Goal: Task Accomplishment & Management: Use online tool/utility

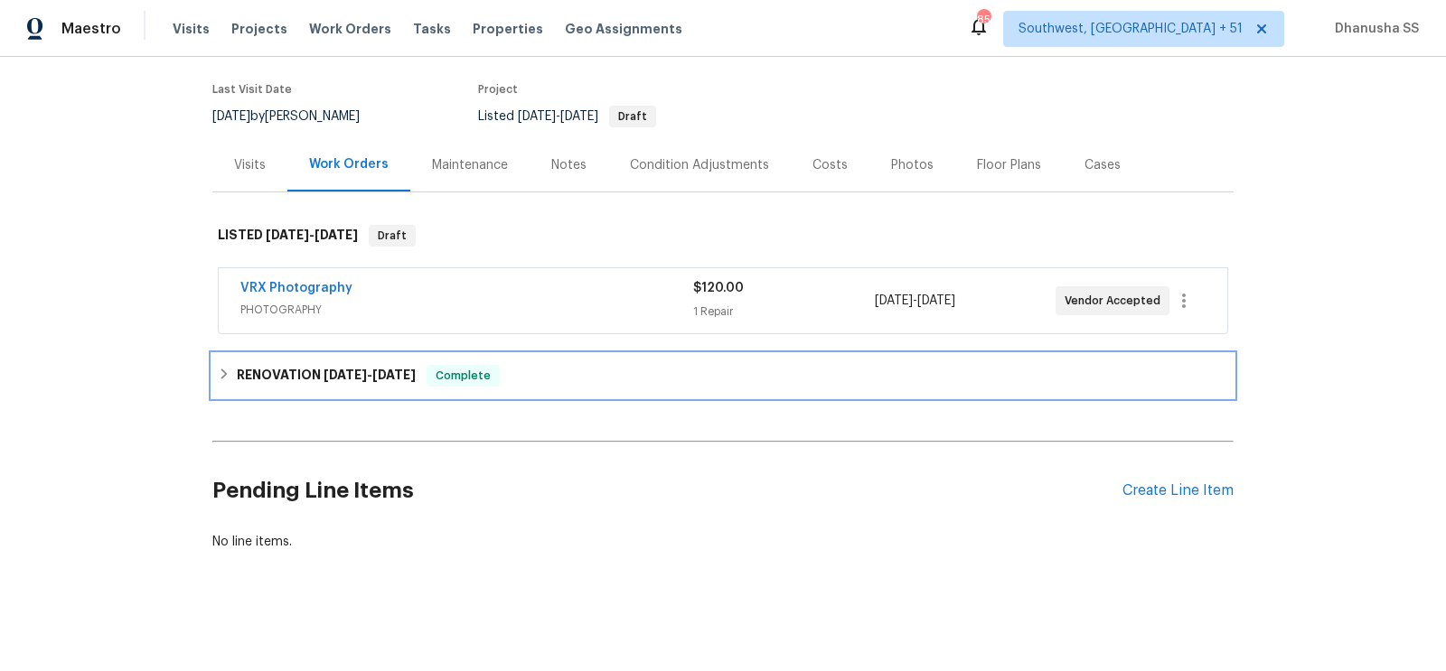
click at [572, 384] on div "RENOVATION [DATE] - [DATE] Complete" at bounding box center [723, 376] width 1010 height 22
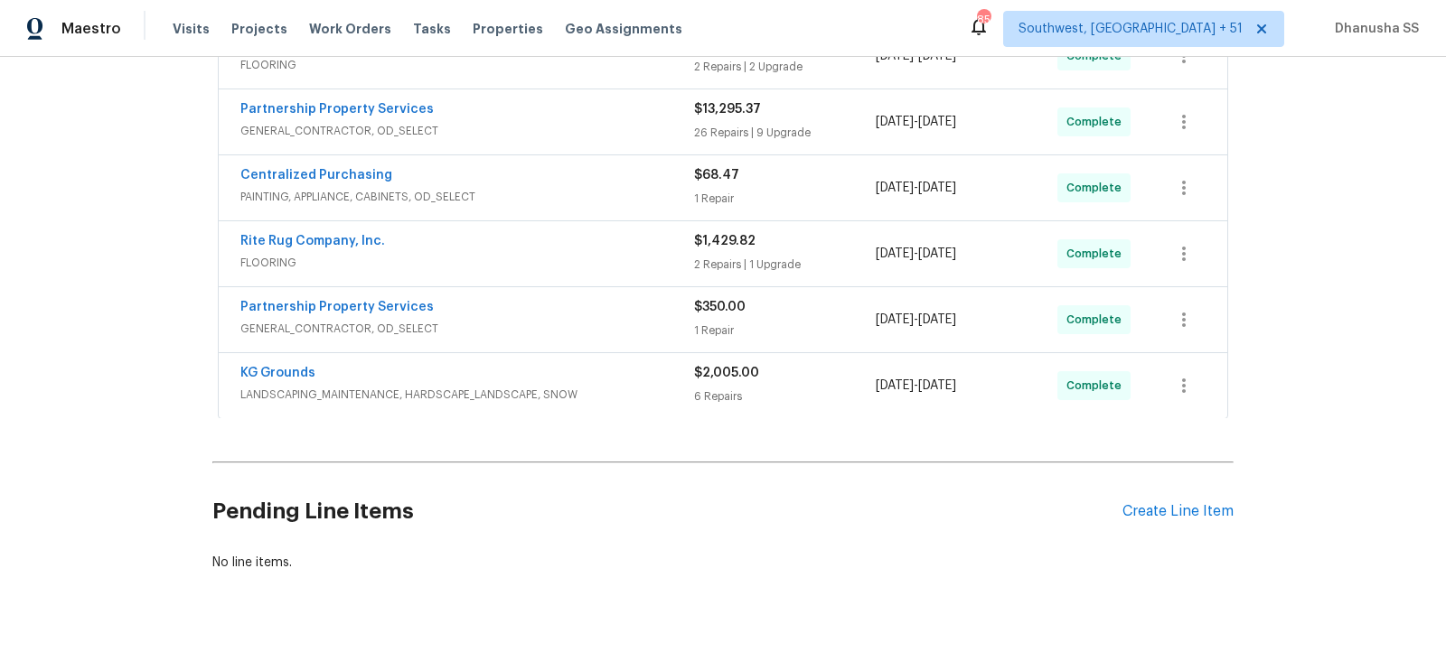
scroll to position [679, 0]
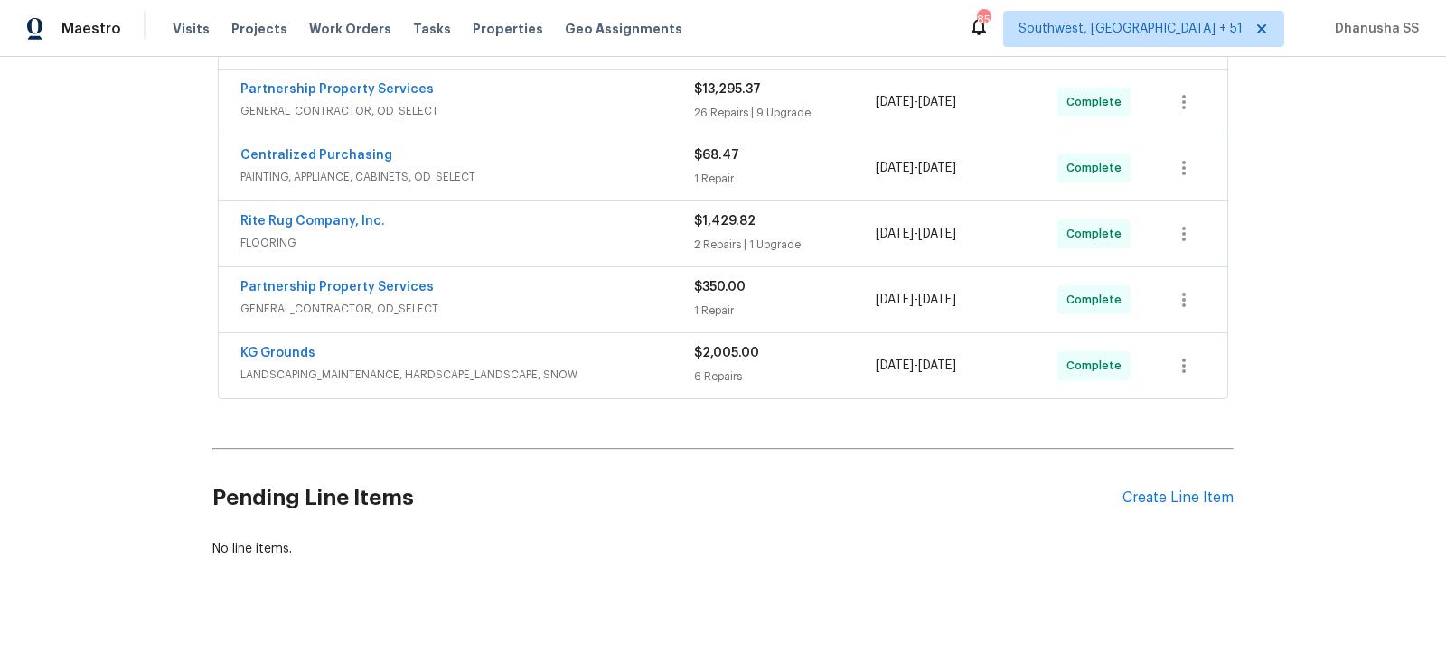
click at [643, 366] on span "LANDSCAPING_MAINTENANCE, HARDSCAPE_LANDSCAPE, SNOW" at bounding box center [467, 375] width 454 height 18
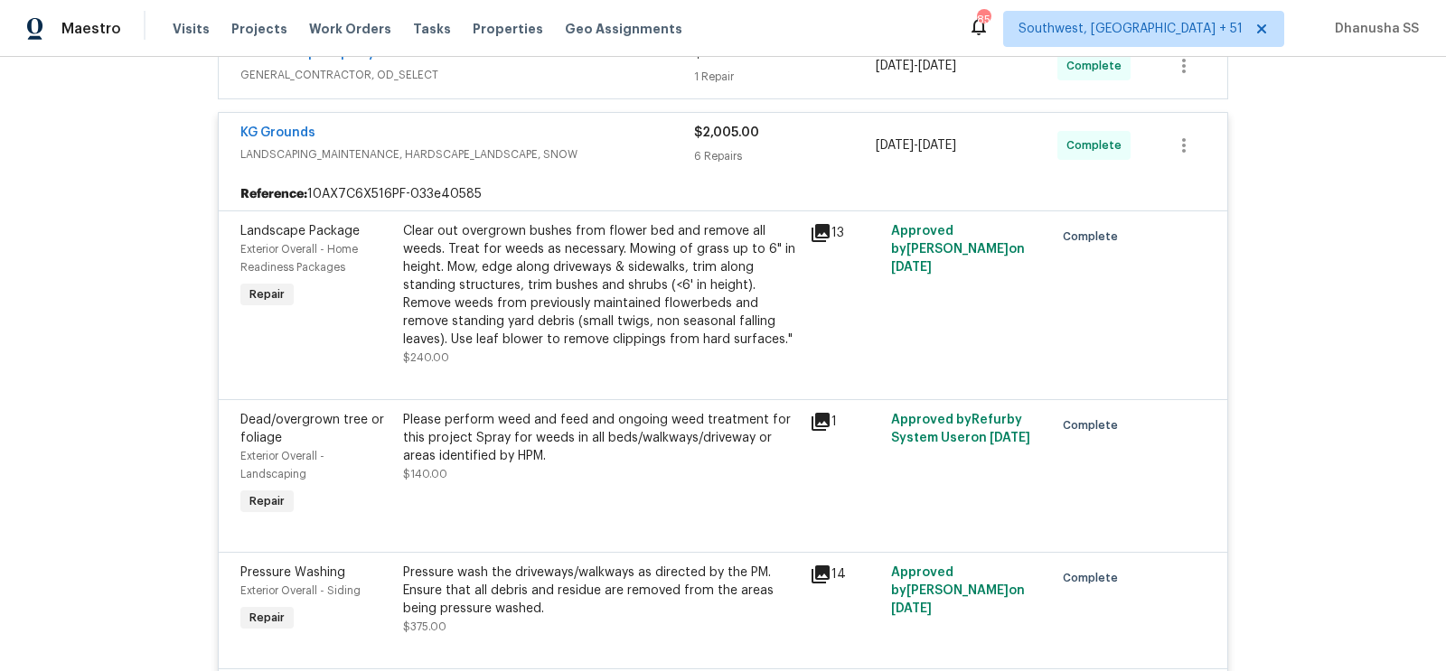
scroll to position [733, 0]
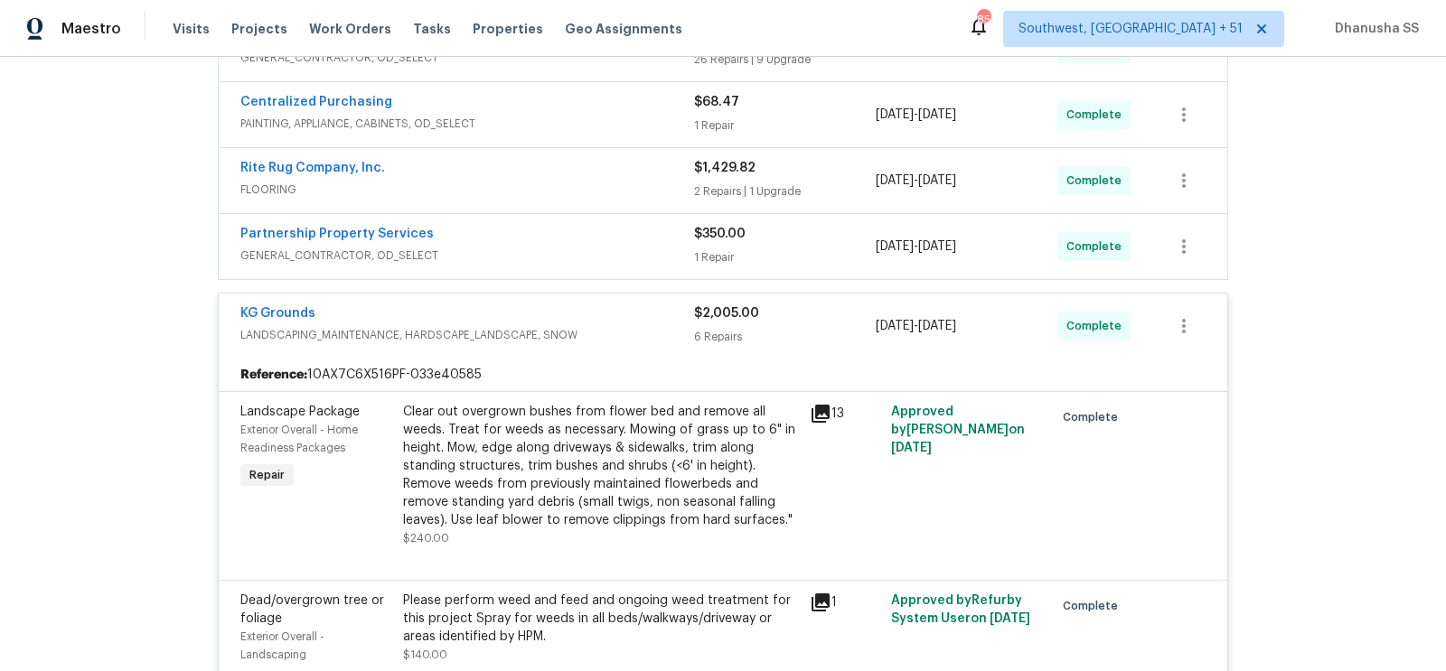
click at [650, 248] on span "GENERAL_CONTRACTOR, OD_SELECT" at bounding box center [467, 256] width 454 height 18
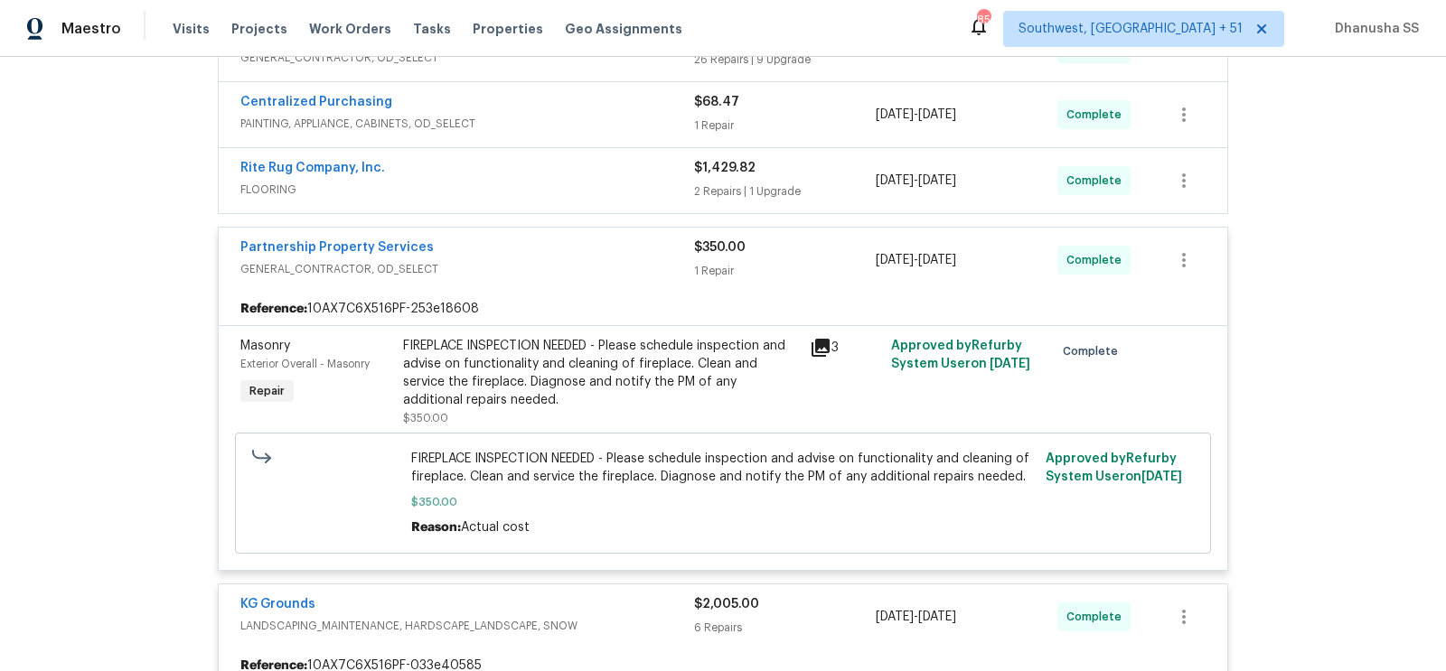
click at [639, 181] on span "FLOORING" at bounding box center [467, 190] width 454 height 18
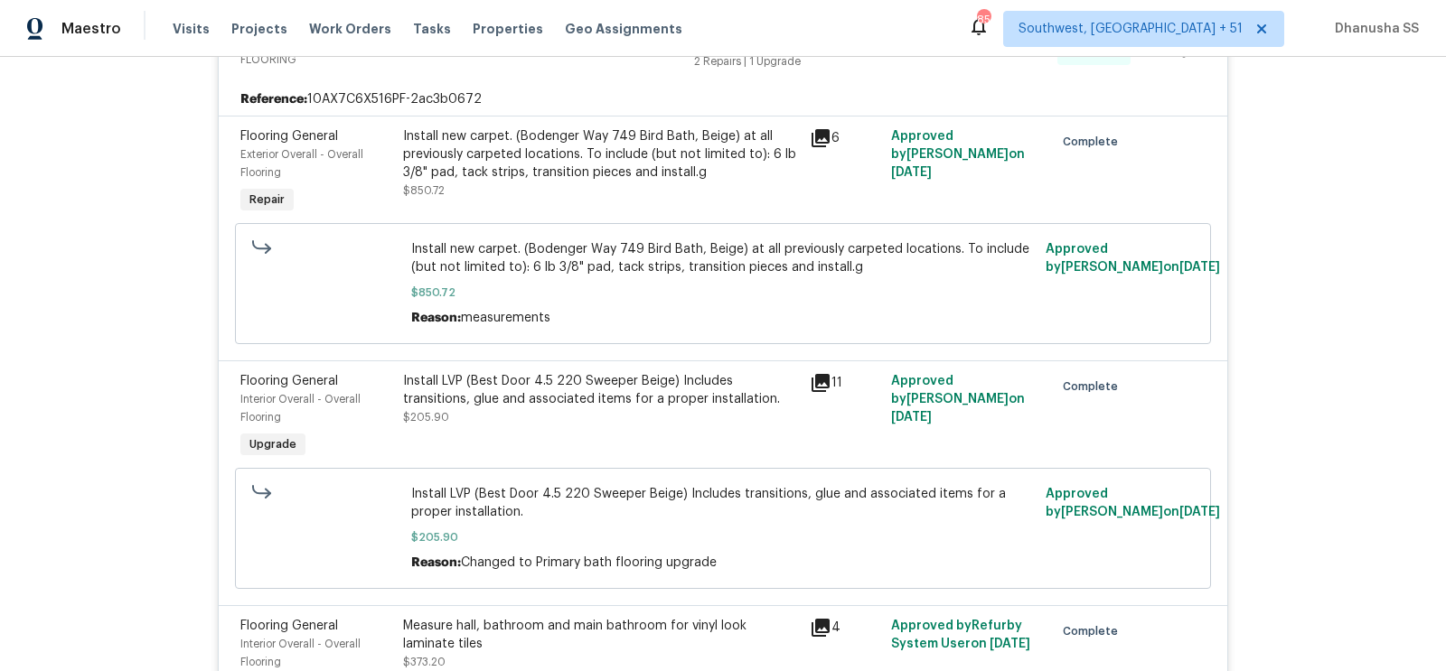
scroll to position [1026, 0]
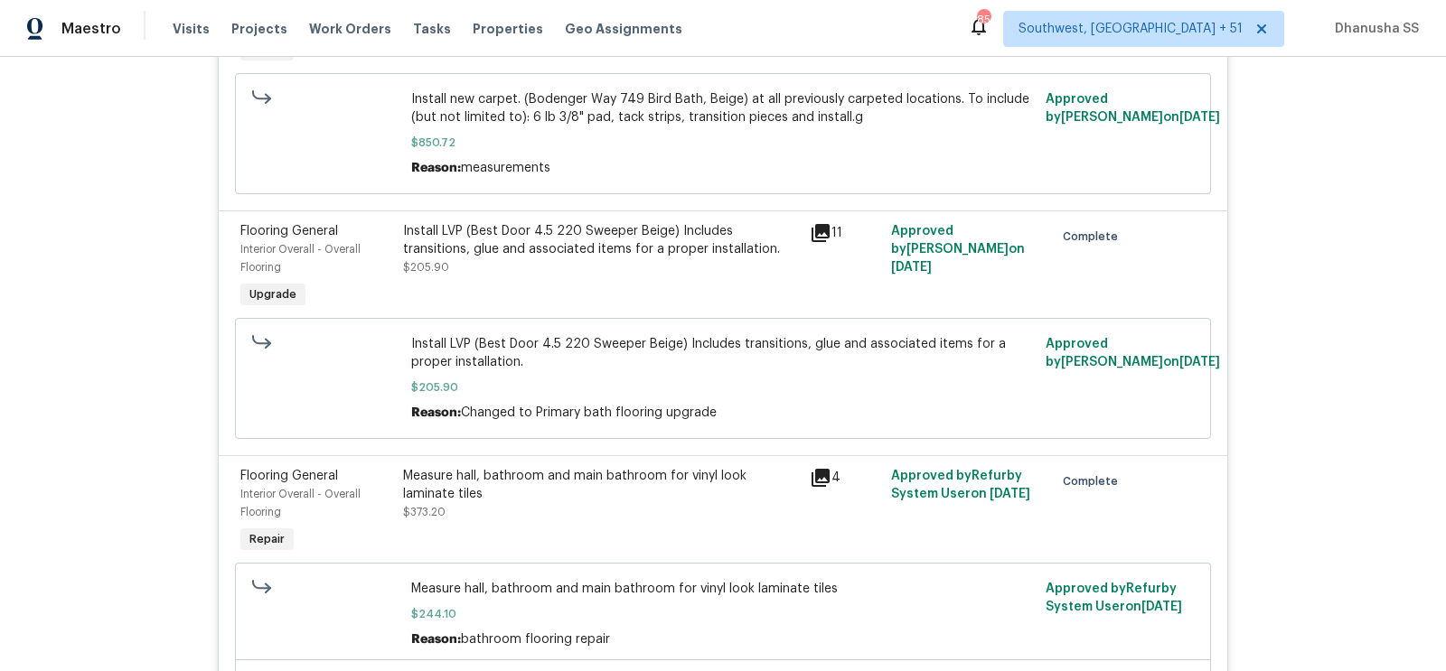
click at [466, 473] on div "Measure hall, bathroom and main bathroom for vinyl look laminate tiles" at bounding box center [601, 485] width 396 height 36
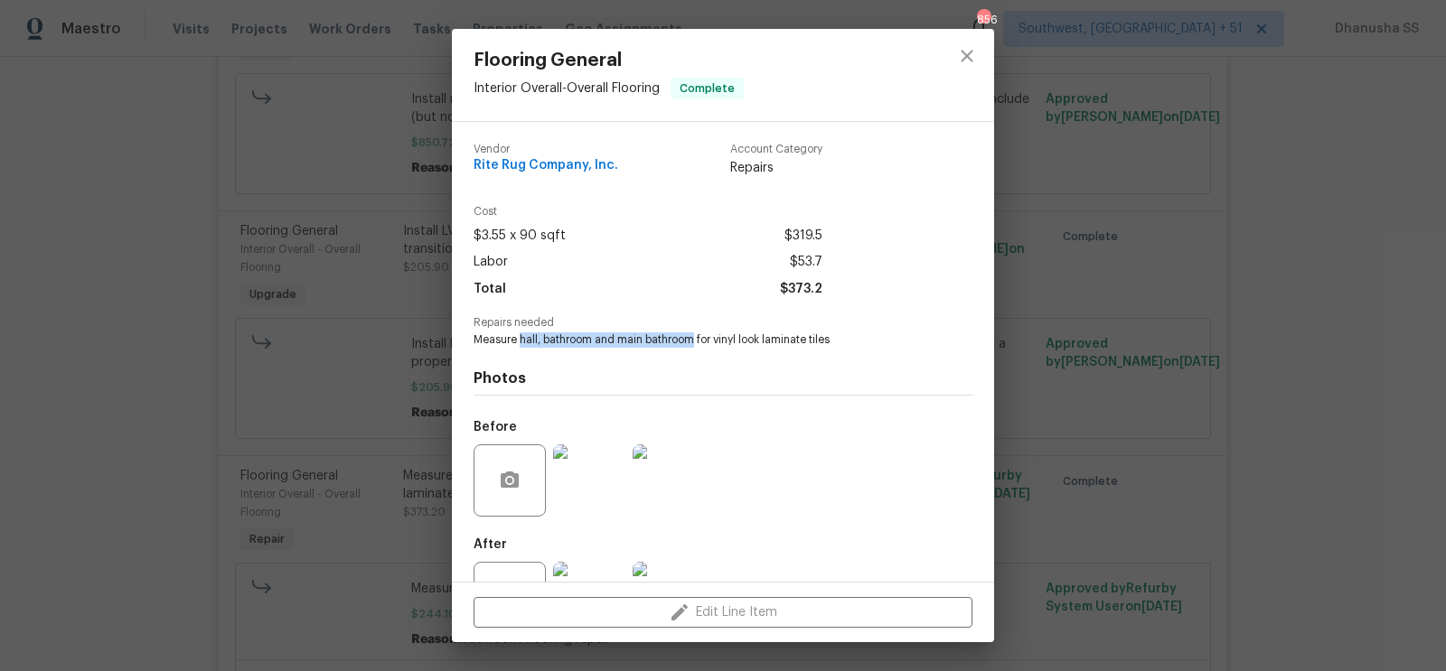
drag, startPoint x: 519, startPoint y: 340, endPoint x: 694, endPoint y: 342, distance: 175.3
click at [694, 342] on span "Measure hall, bathroom and main bathroom for vinyl look laminate tiles" at bounding box center [697, 339] width 449 height 15
copy span "hall, bathroom and main bathroom"
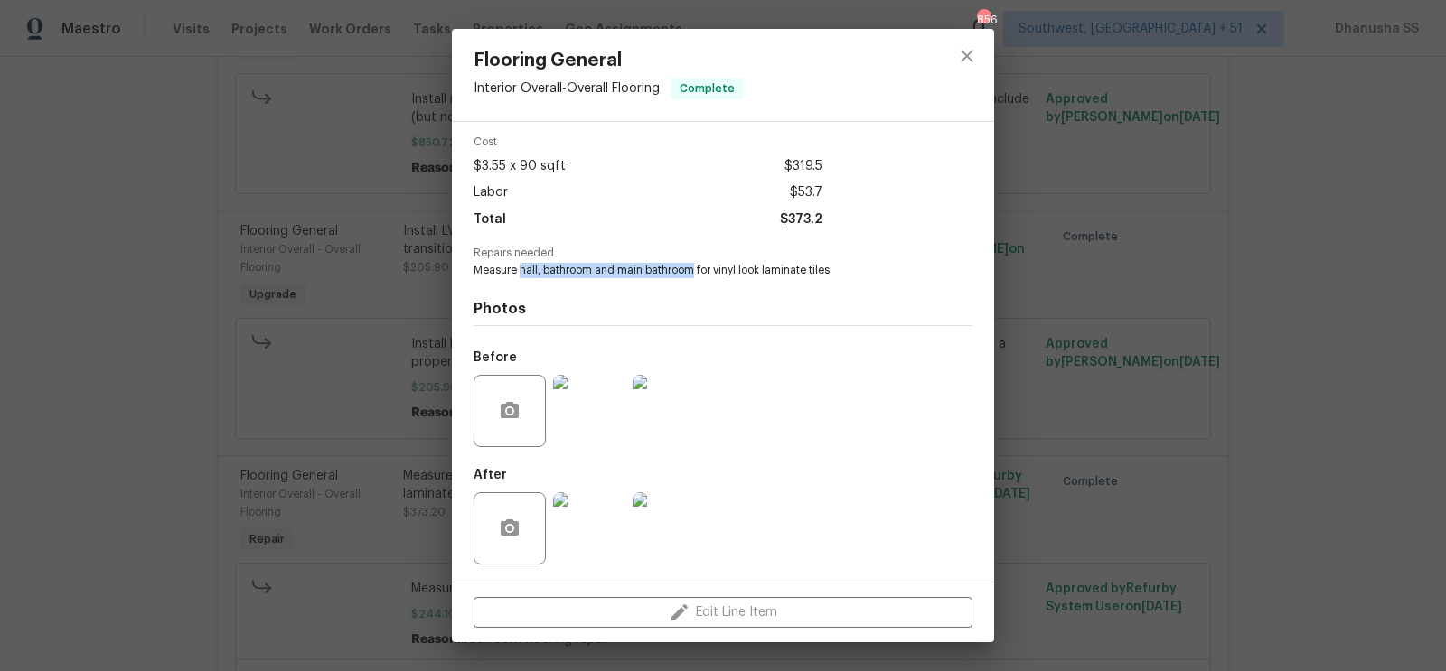
click at [601, 533] on img at bounding box center [589, 528] width 72 height 72
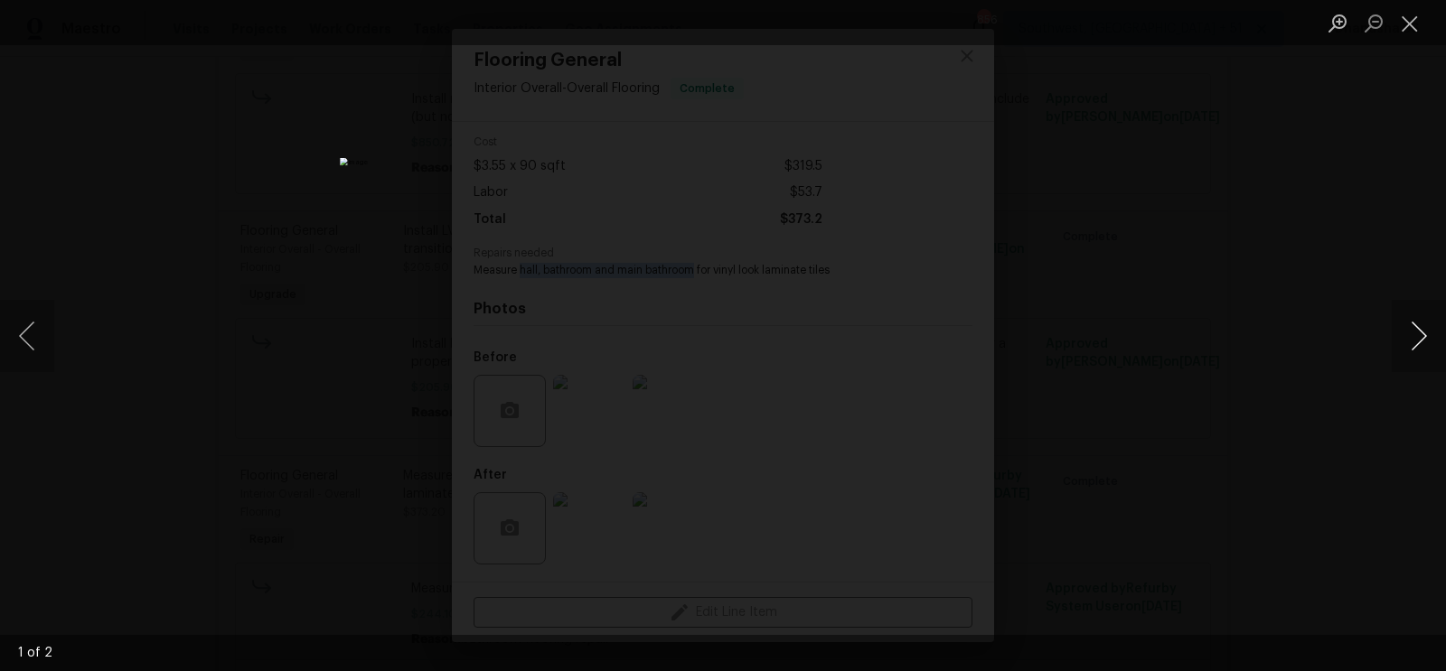
click at [1396, 366] on button "Next image" at bounding box center [1418, 336] width 54 height 72
click at [1184, 310] on div "Lightbox" at bounding box center [723, 335] width 1446 height 671
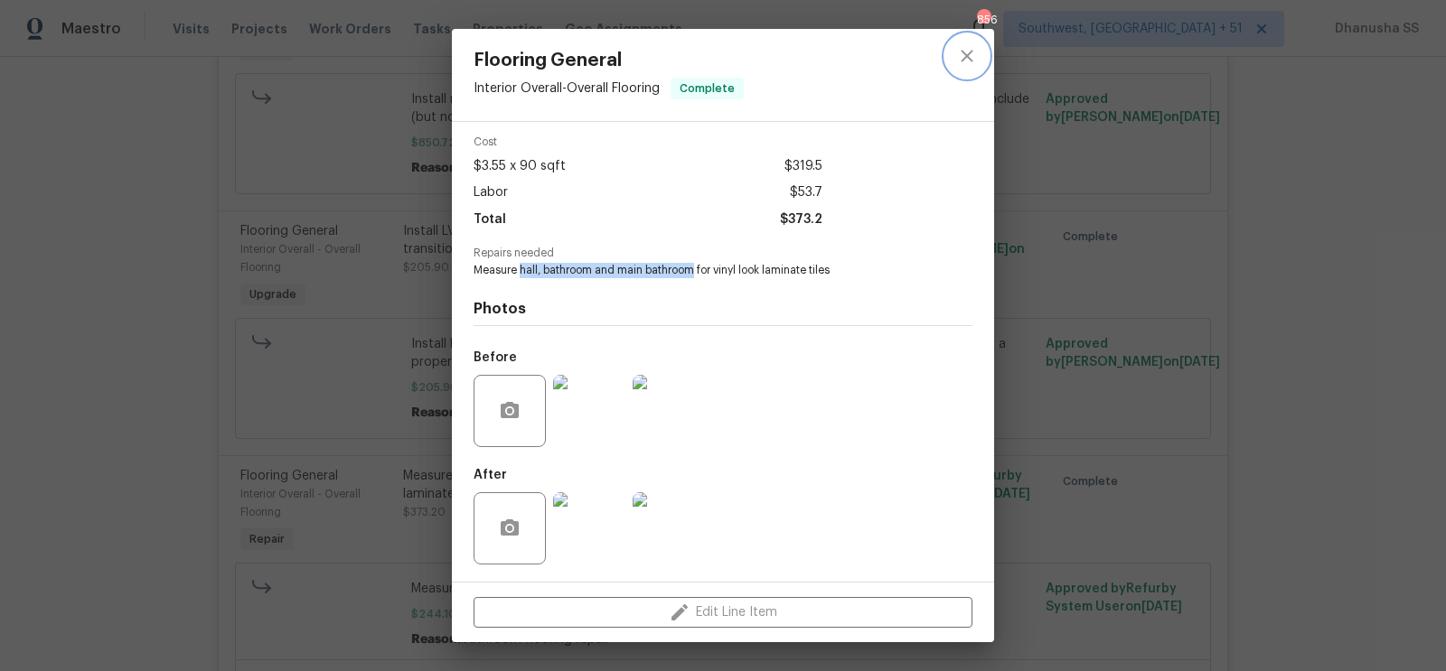
click at [966, 54] on icon "close" at bounding box center [966, 56] width 12 height 12
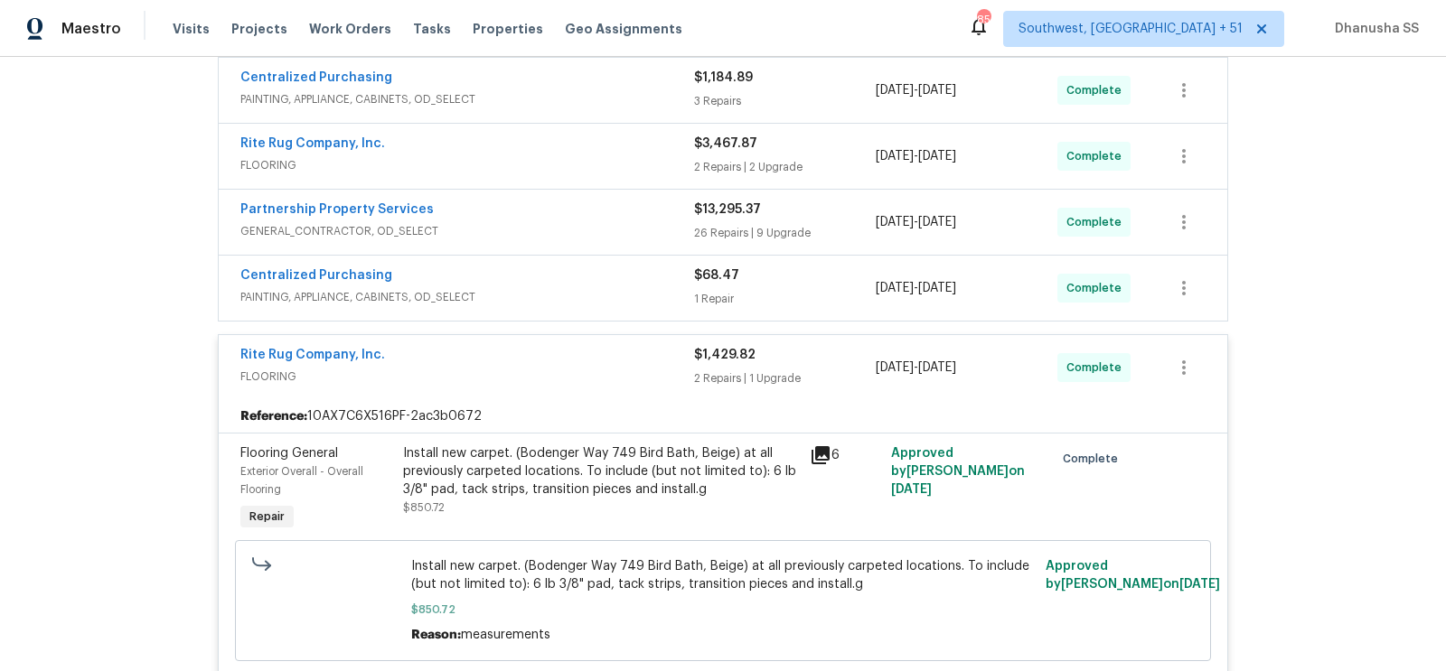
scroll to position [551, 0]
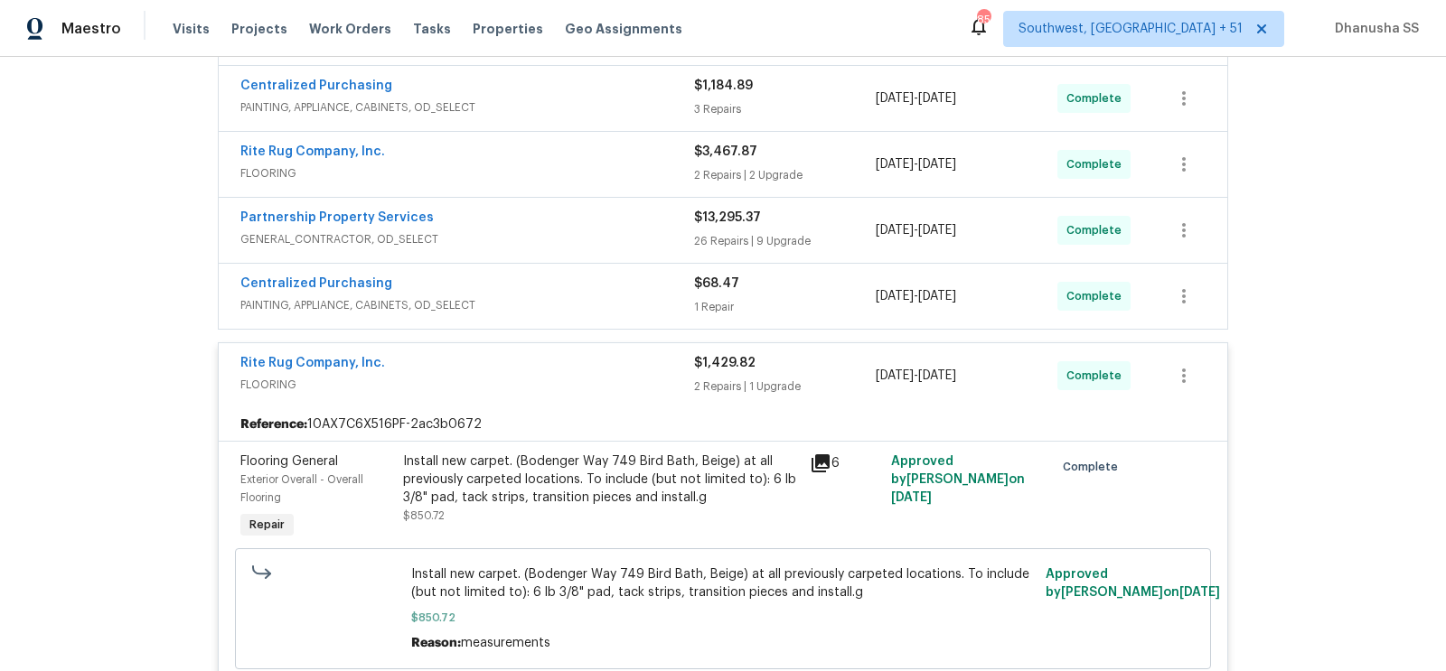
click at [608, 244] on div "Partnership Property Services GENERAL_CONTRACTOR, OD_SELECT $13,295.37 26 Repai…" at bounding box center [723, 230] width 1008 height 65
click at [606, 305] on span "PAINTING, APPLIANCE, CABINETS, OD_SELECT" at bounding box center [467, 305] width 454 height 18
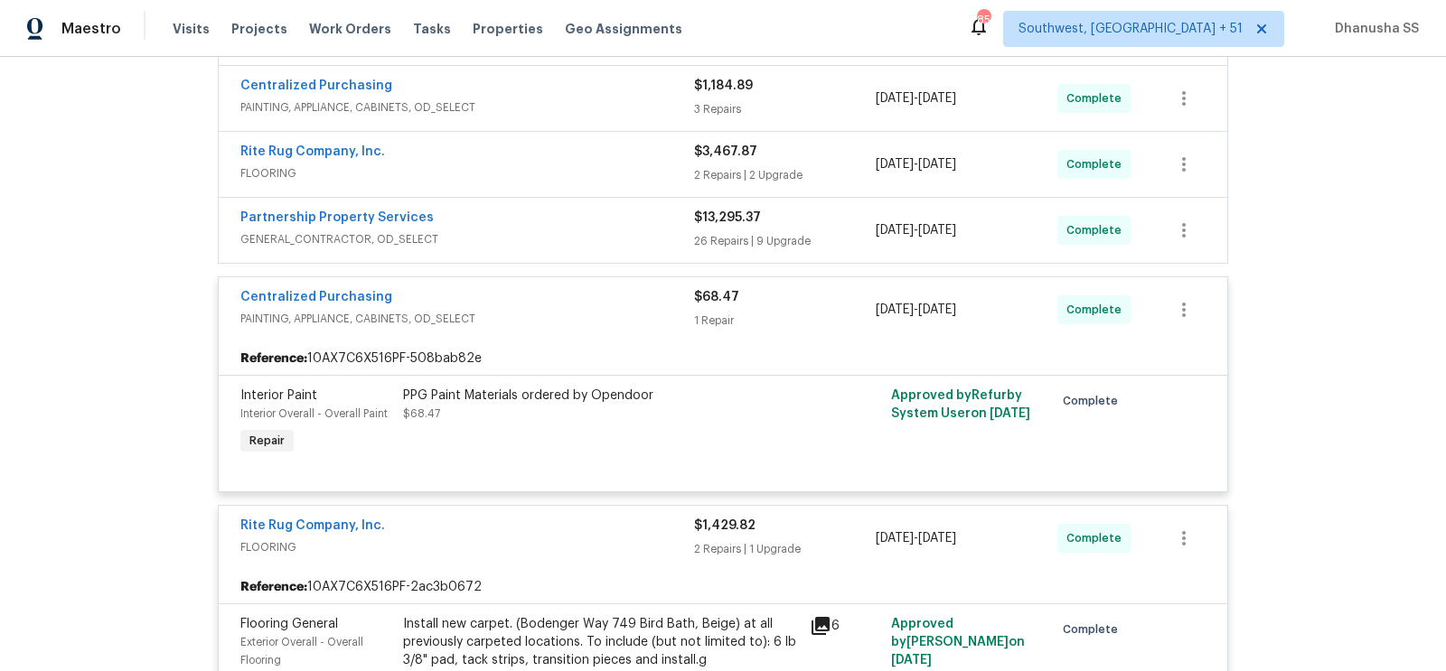
click at [622, 230] on span "GENERAL_CONTRACTOR, OD_SELECT" at bounding box center [467, 239] width 454 height 18
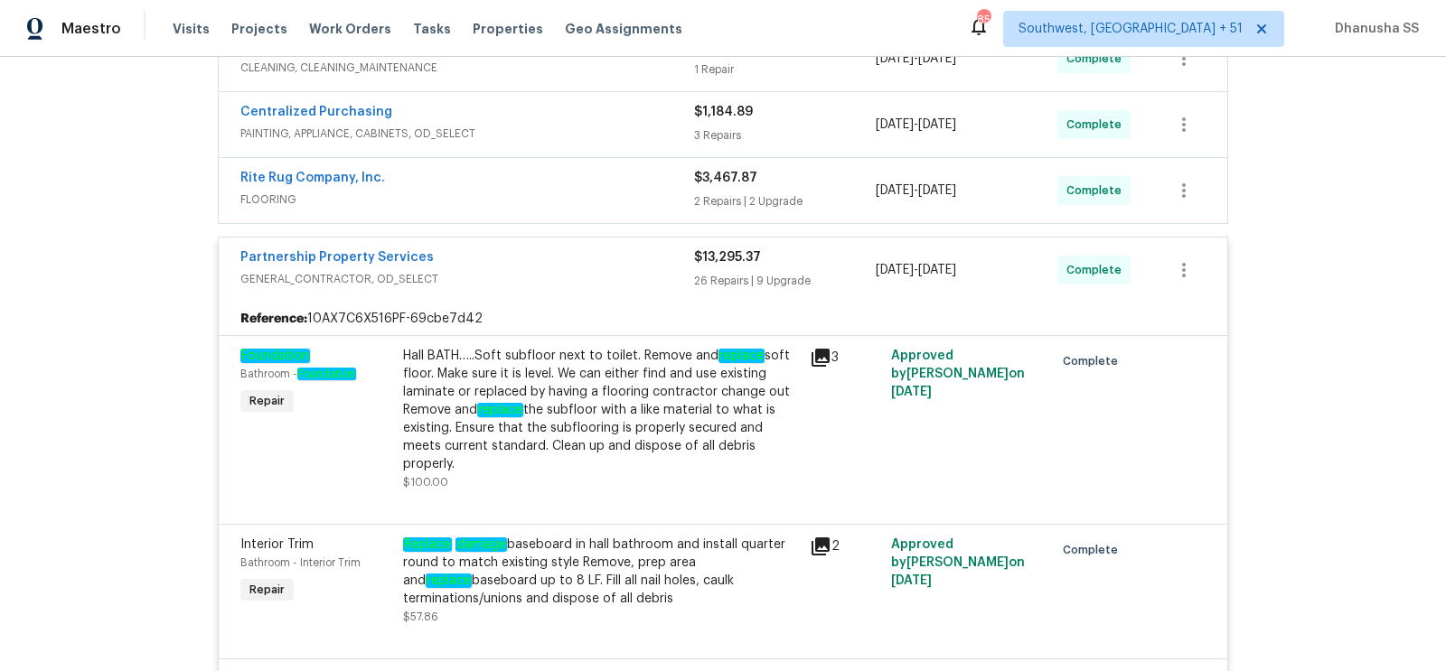
scroll to position [524, 0]
click at [657, 195] on span "FLOORING" at bounding box center [467, 201] width 454 height 18
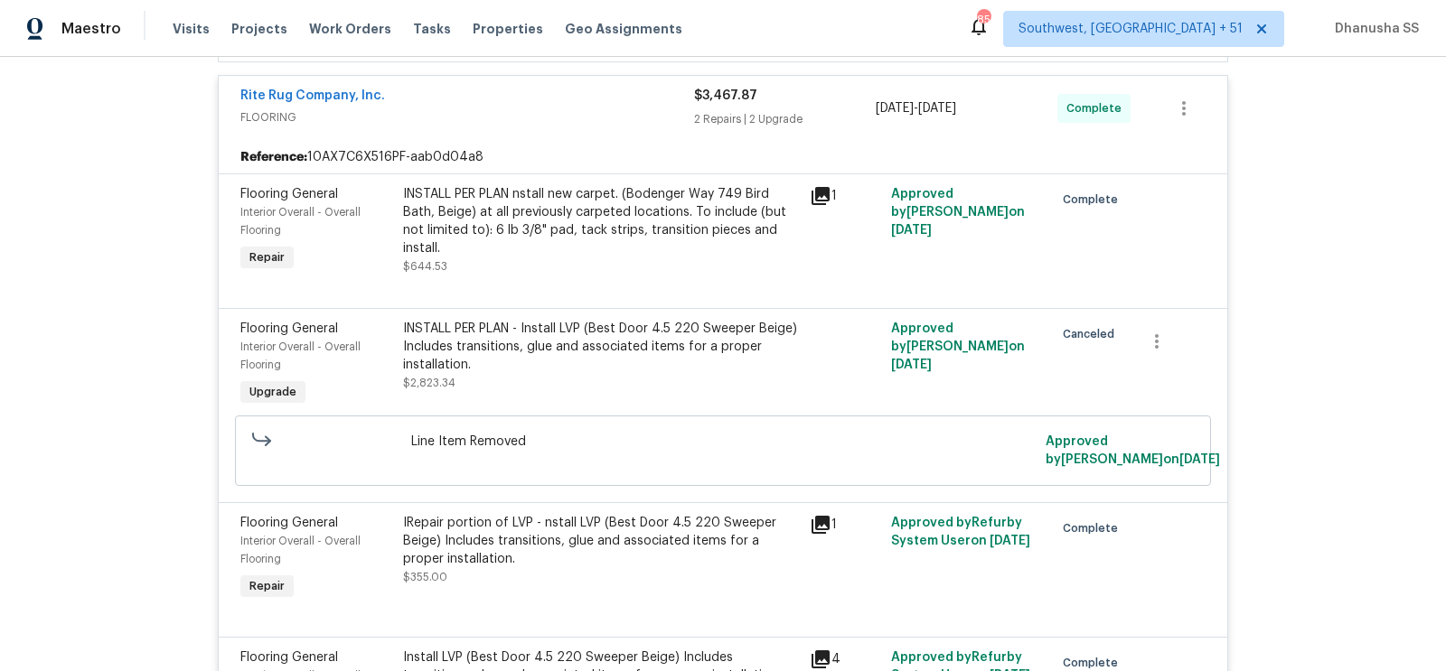
scroll to position [444, 0]
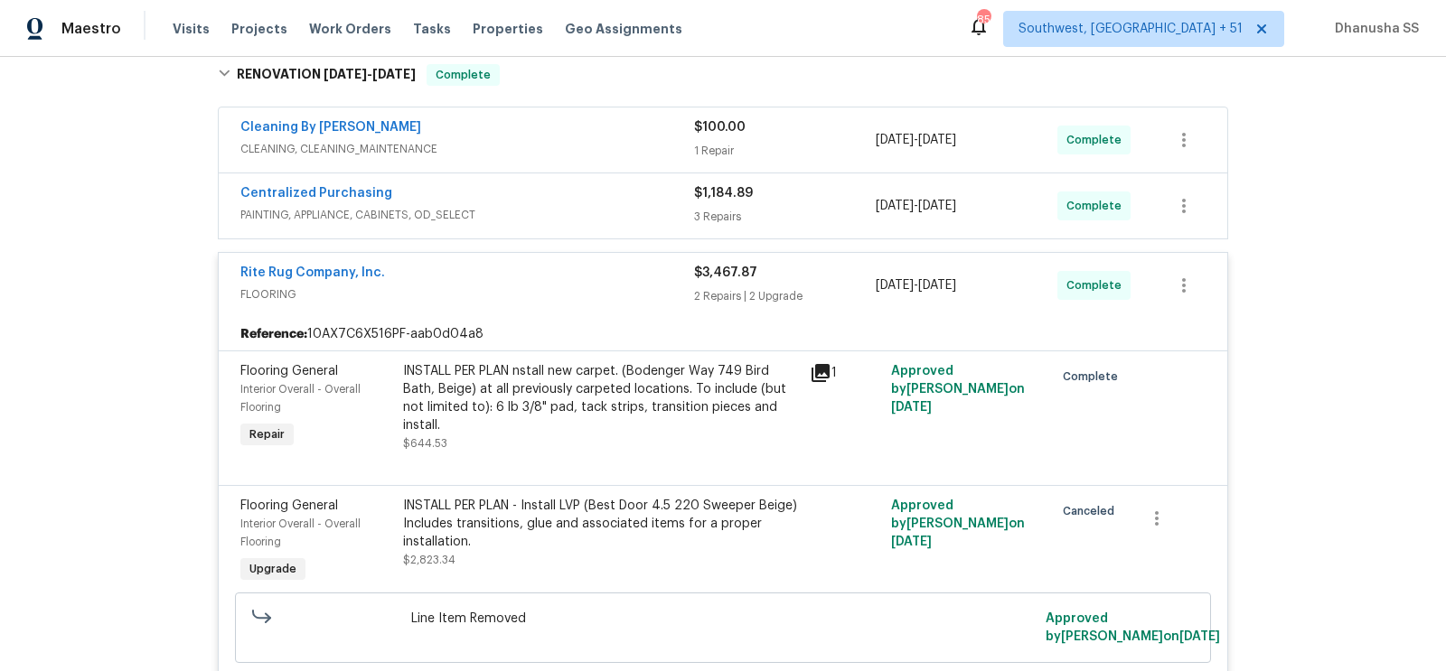
click at [670, 178] on div "Centralized Purchasing PAINTING, APPLIANCE, CABINETS, OD_SELECT $1,184.89 3 Rep…" at bounding box center [723, 205] width 1008 height 65
click at [663, 206] on span "PAINTING, APPLIANCE, CABINETS, OD_SELECT" at bounding box center [467, 215] width 454 height 18
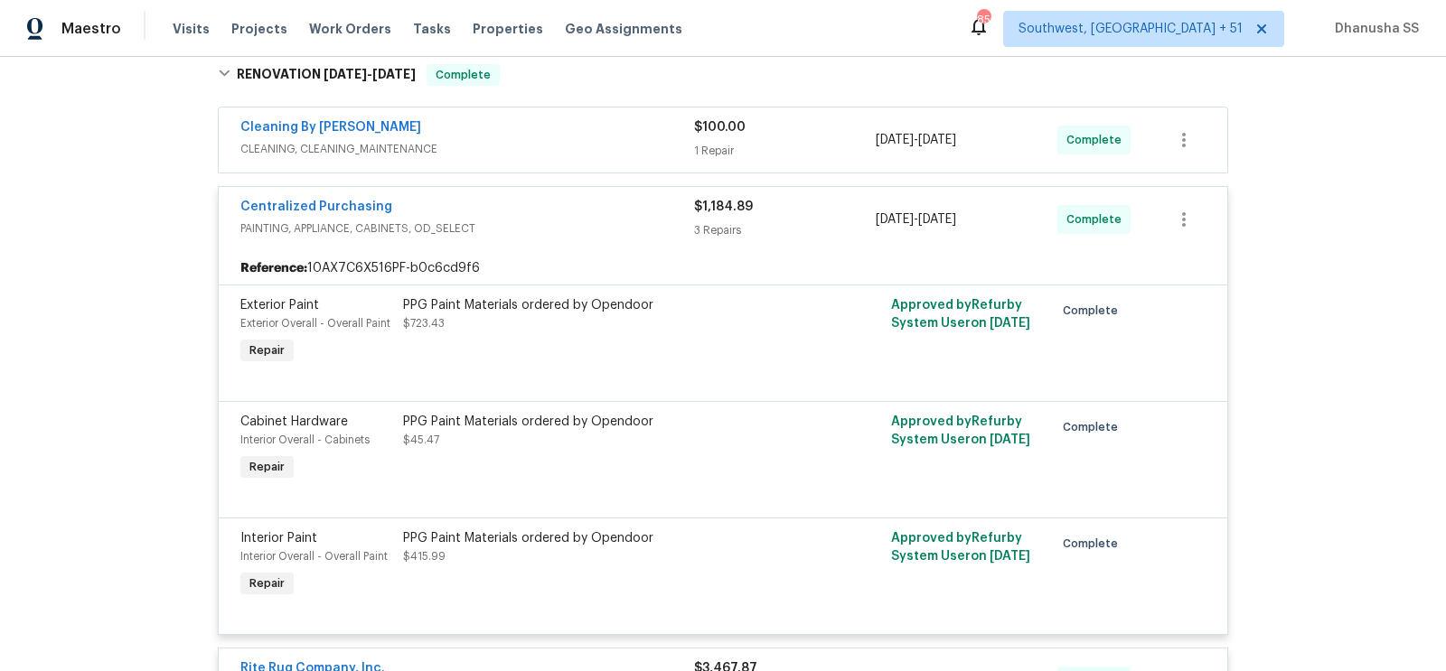
click at [639, 140] on span "CLEANING, CLEANING_MAINTENANCE" at bounding box center [467, 149] width 454 height 18
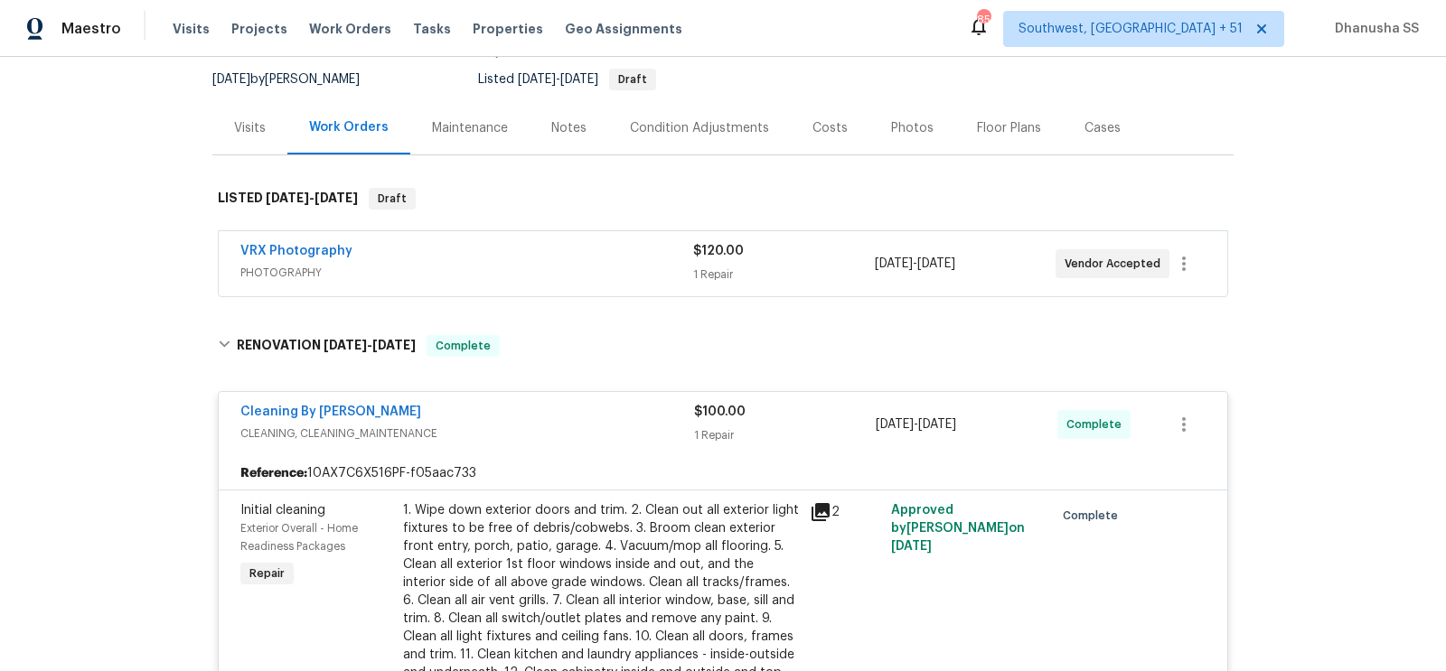
scroll to position [0, 0]
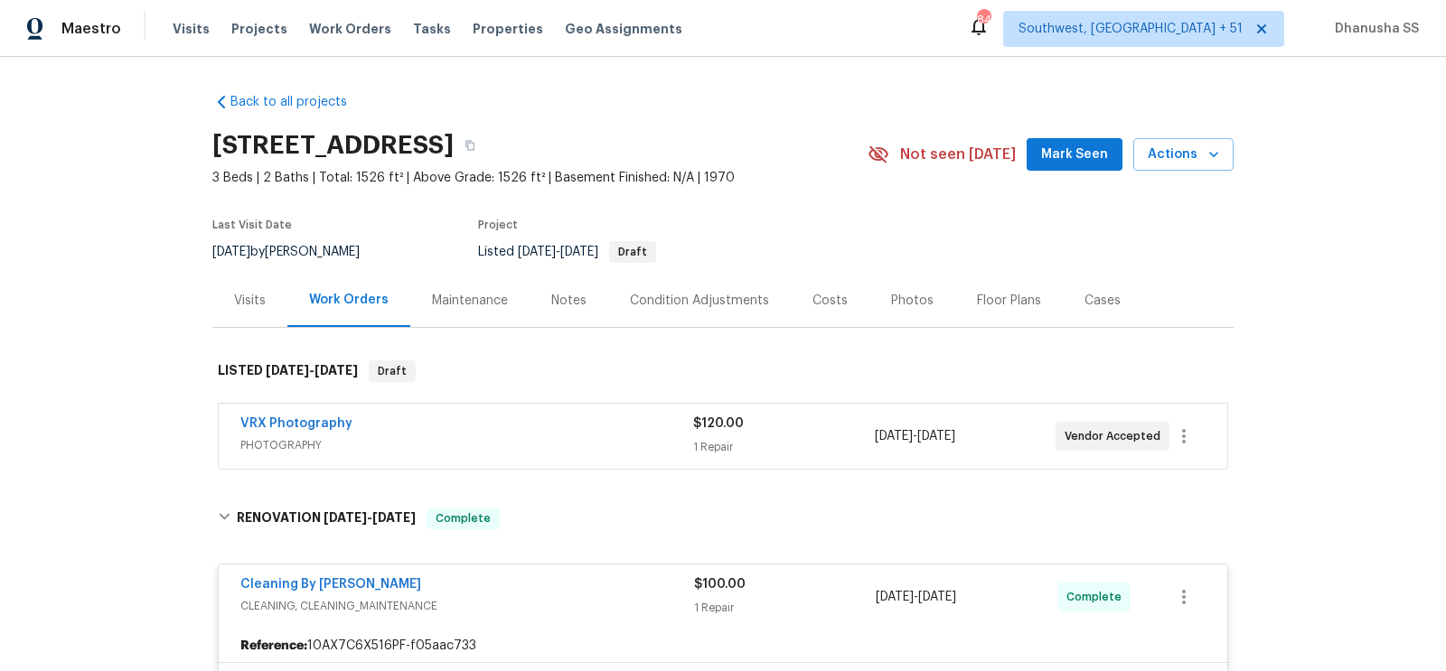
click at [334, 17] on div "Visits Projects Work Orders Tasks Properties Geo Assignments" at bounding box center [438, 29] width 531 height 36
click at [334, 25] on span "Work Orders" at bounding box center [350, 29] width 82 height 18
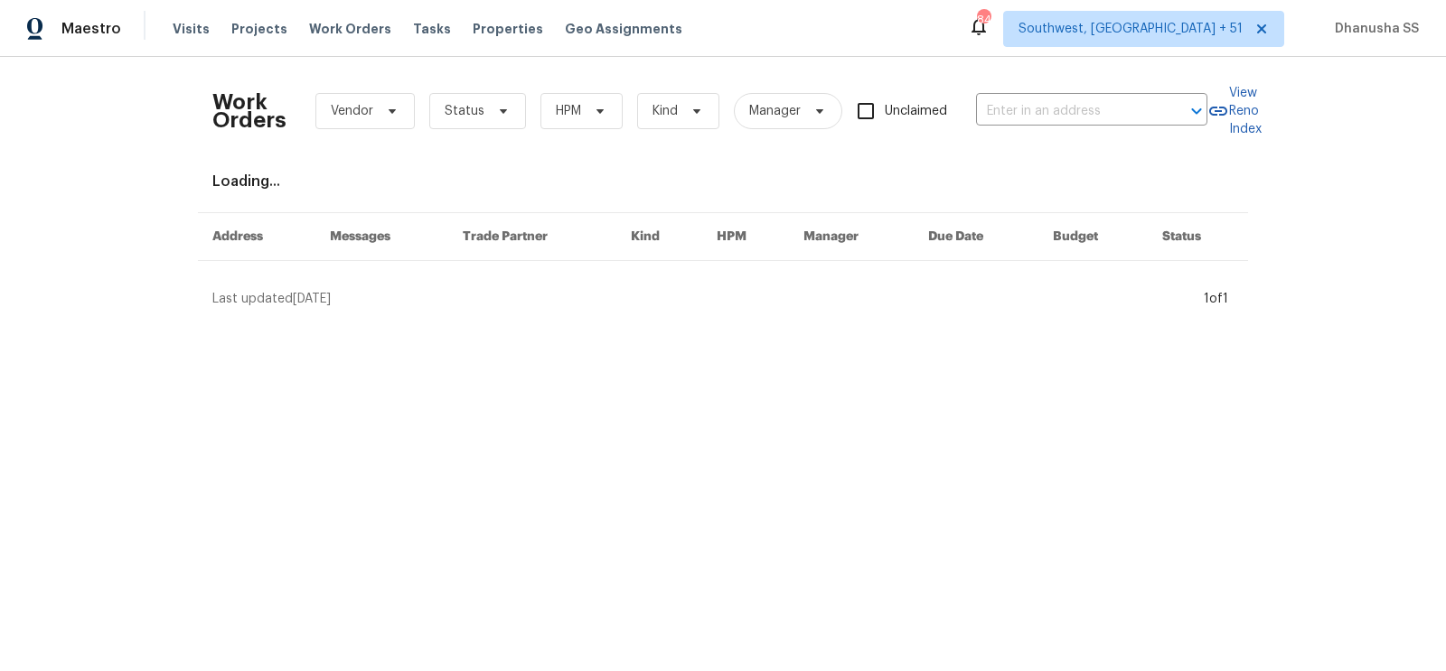
click at [1103, 94] on div "Work Orders Vendor Status HPM Kind Manager Unclaimed ​" at bounding box center [709, 111] width 995 height 80
click at [1089, 111] on input "text" at bounding box center [1066, 112] width 181 height 28
paste input "[STREET_ADDRESS]"
type input "[STREET_ADDRESS]"
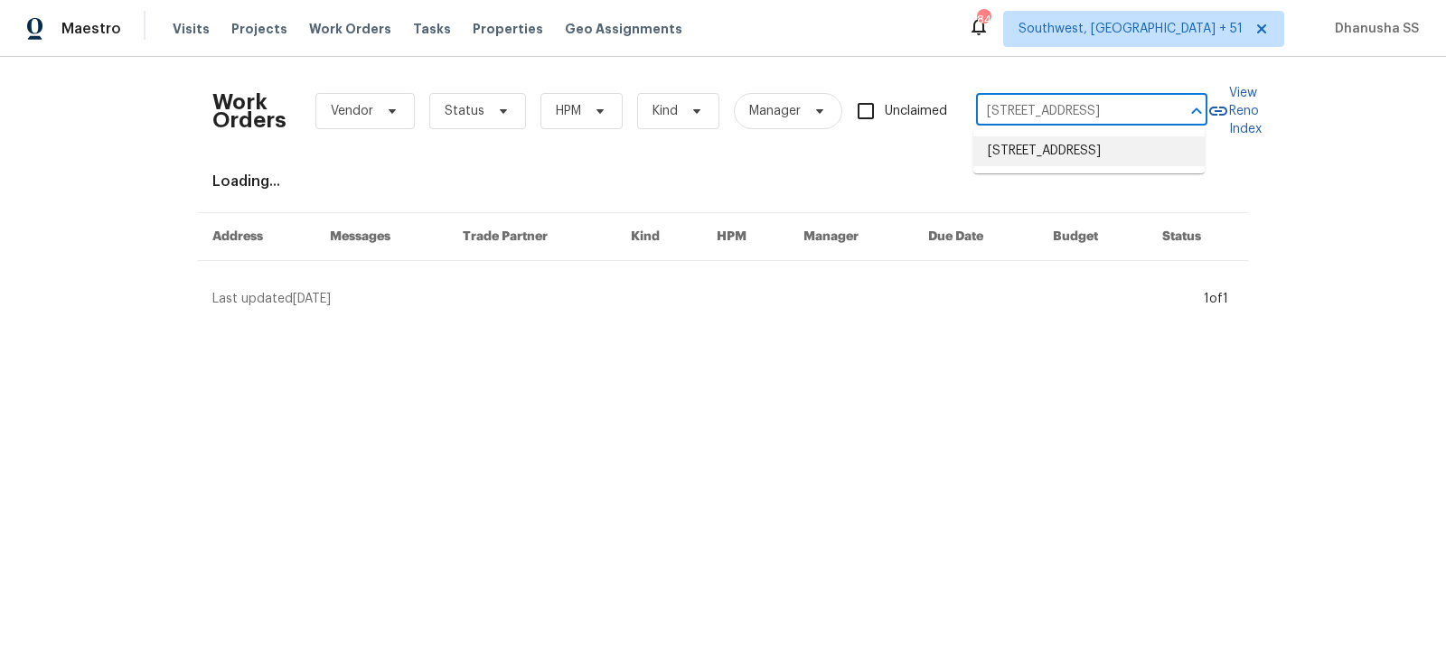
click at [1072, 148] on li "[STREET_ADDRESS]" at bounding box center [1088, 151] width 231 height 30
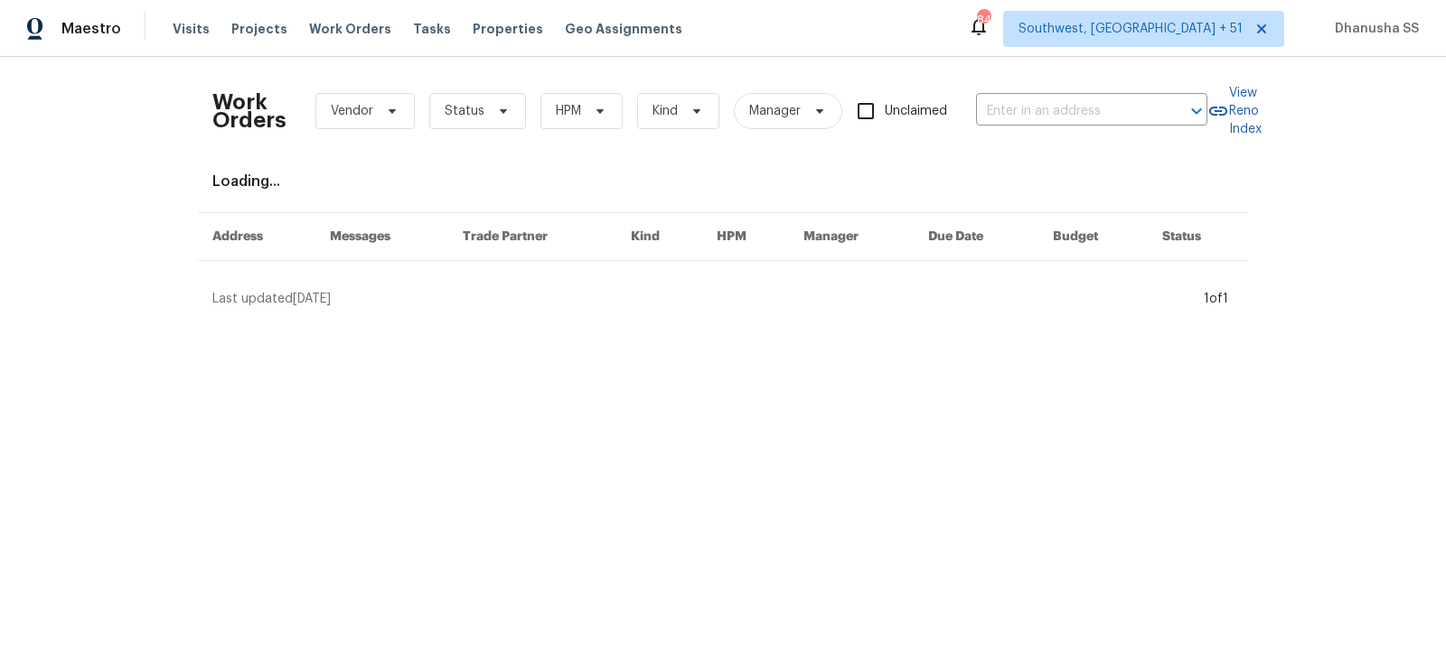
type input "[STREET_ADDRESS]"
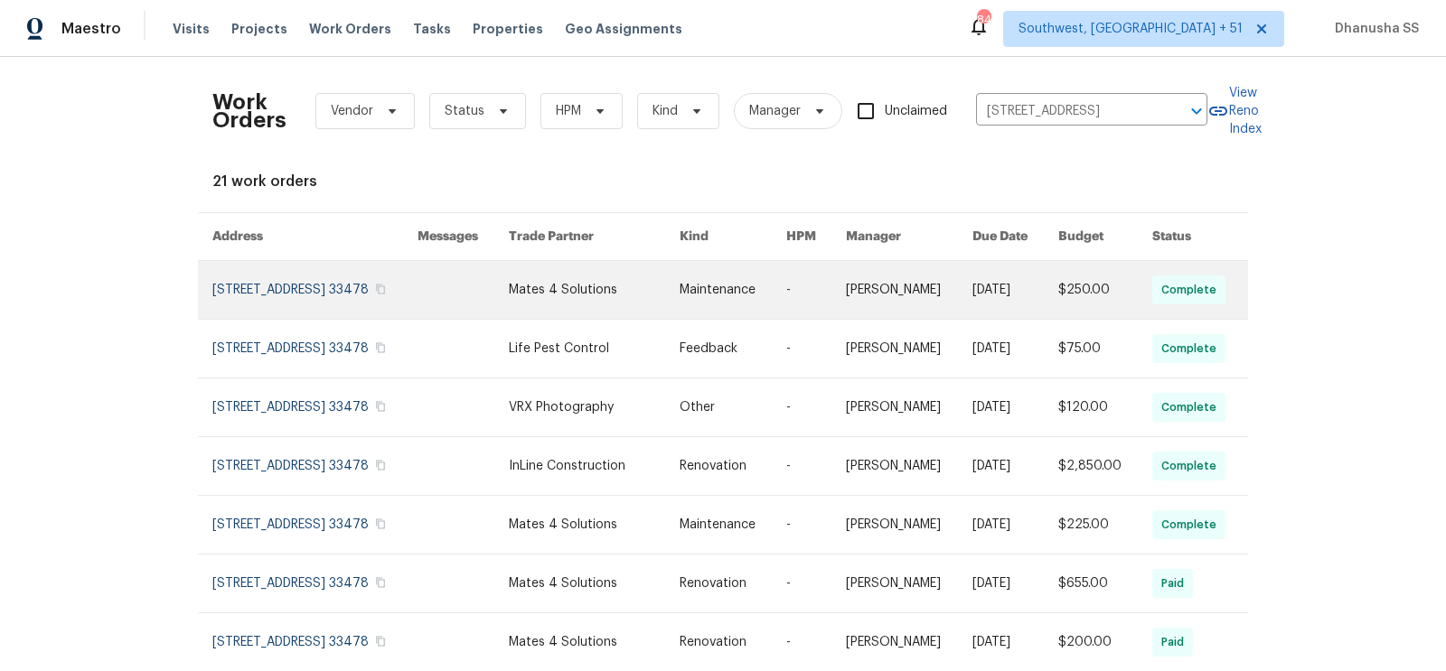
click at [772, 315] on td "-" at bounding box center [802, 290] width 60 height 59
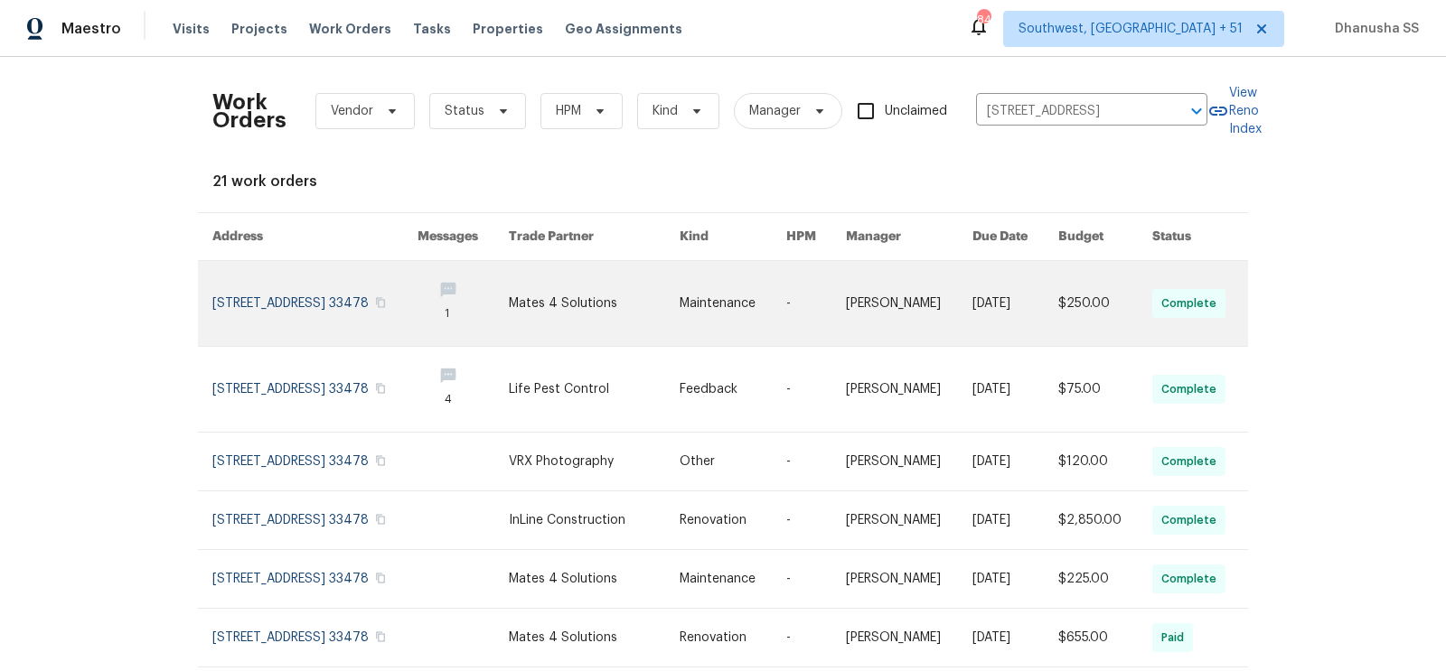
click at [772, 315] on td "-" at bounding box center [802, 304] width 60 height 86
click at [707, 299] on link at bounding box center [732, 303] width 107 height 85
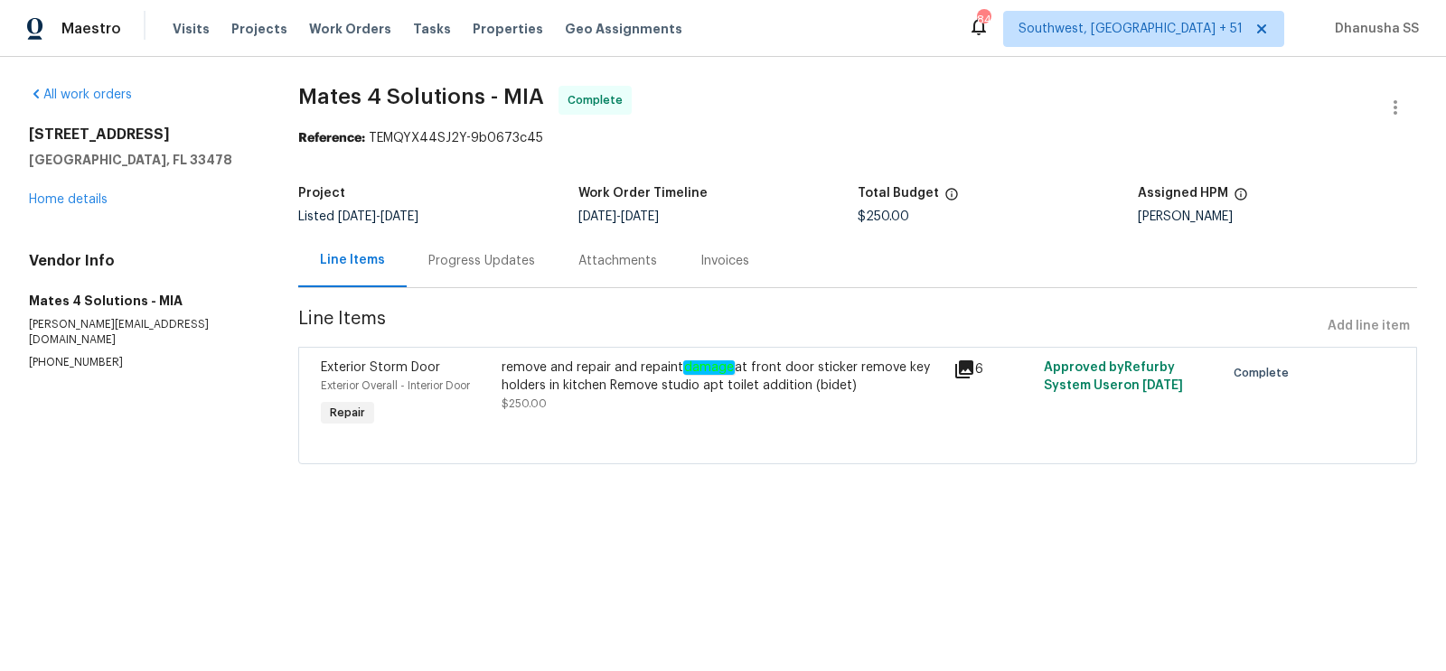
click at [69, 192] on div "[STREET_ADDRESS] Home details" at bounding box center [142, 167] width 226 height 83
click at [69, 196] on link "Home details" at bounding box center [68, 199] width 79 height 13
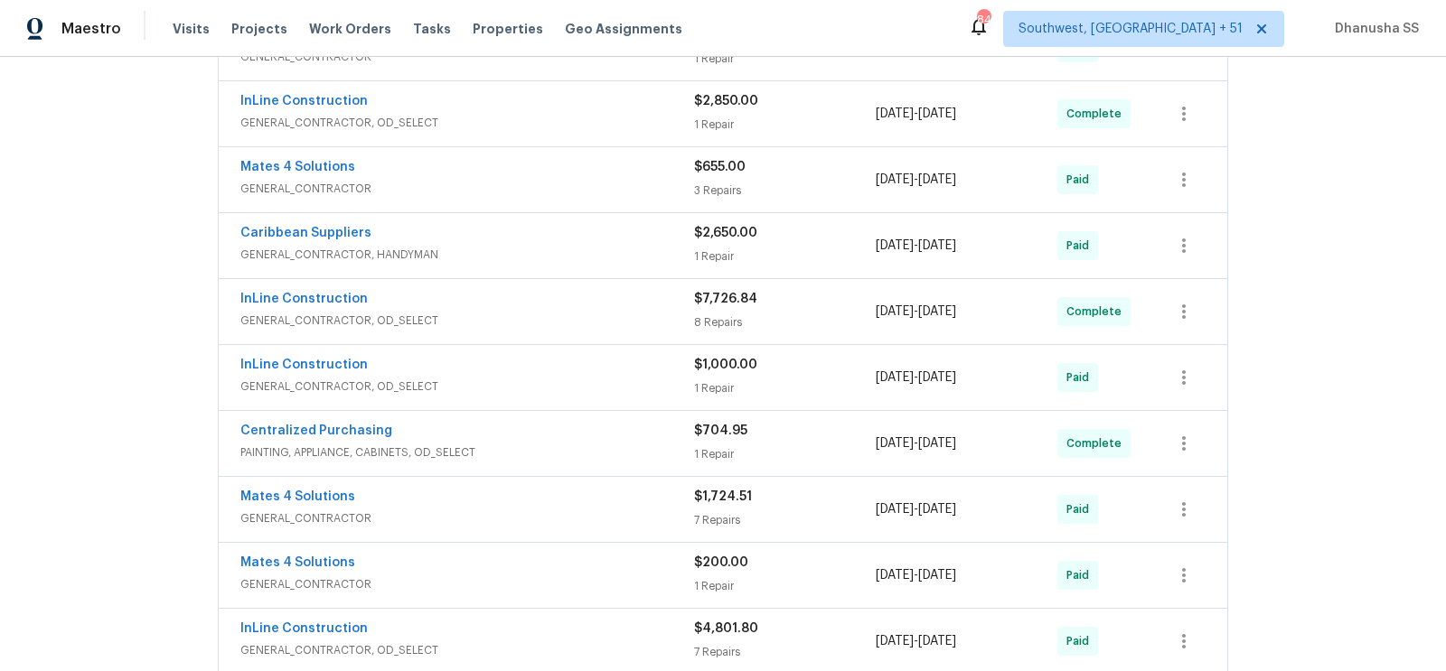
scroll to position [470, 0]
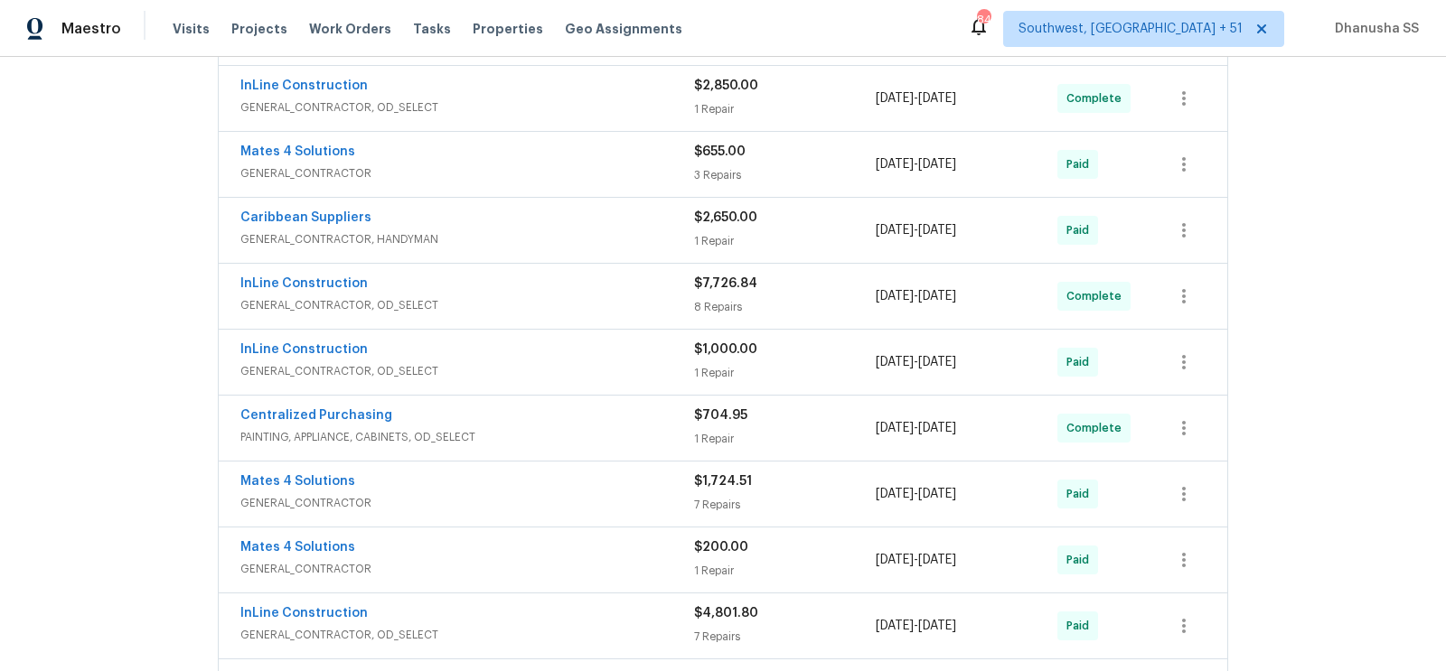
click at [542, 362] on span "GENERAL_CONTRACTOR, OD_SELECT" at bounding box center [467, 371] width 454 height 18
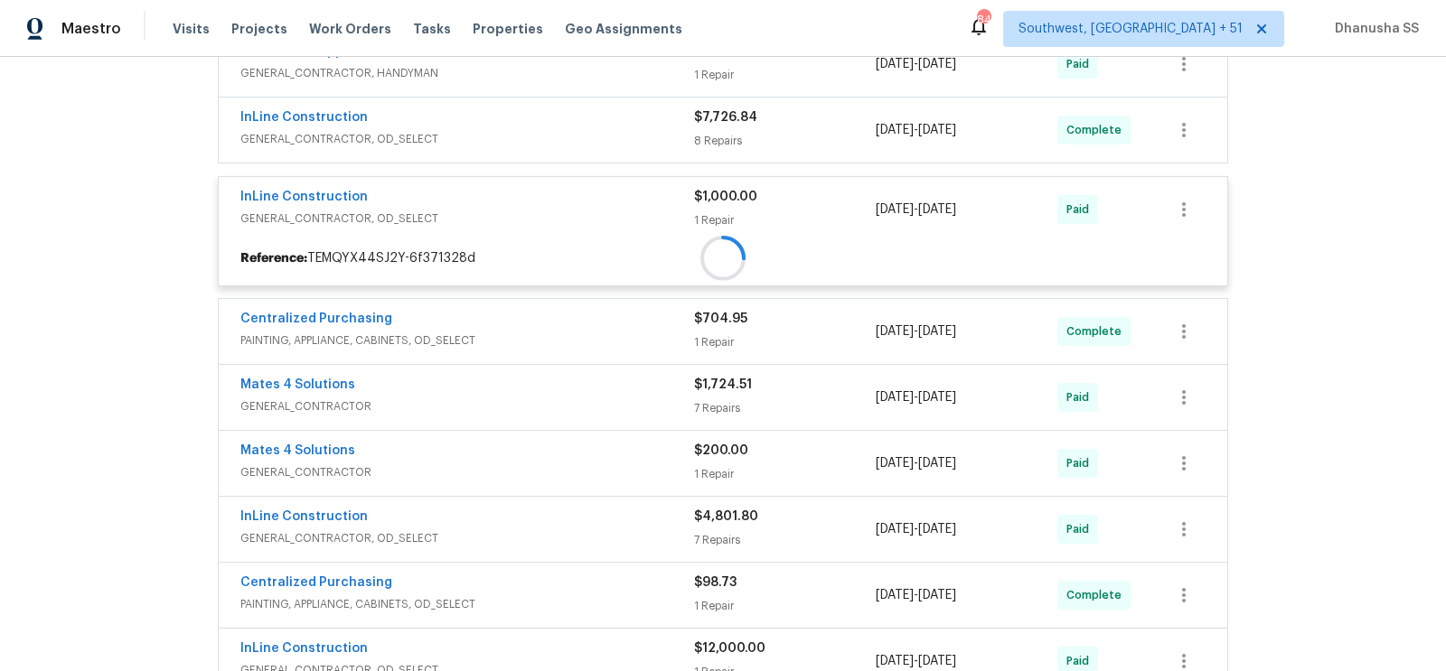
scroll to position [638, 0]
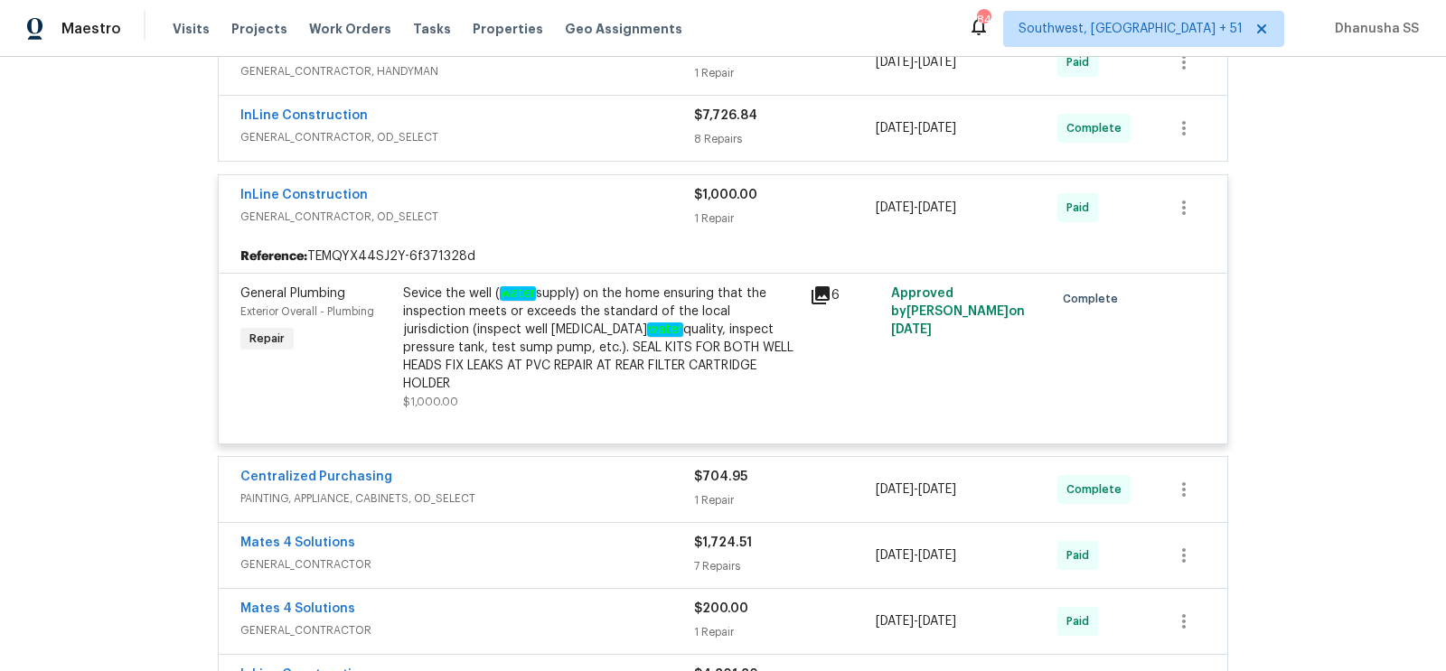
click at [560, 142] on div "InLine Construction GENERAL_CONTRACTOR, OD_SELECT" at bounding box center [467, 128] width 454 height 43
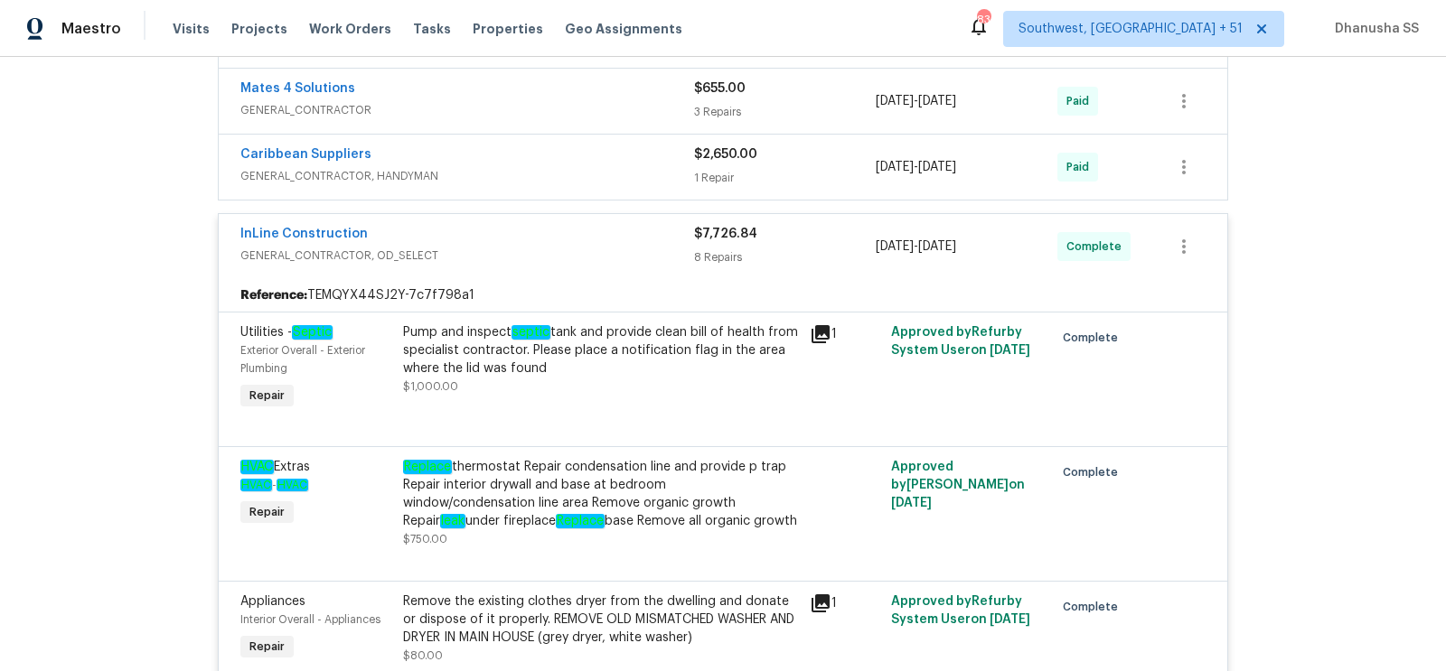
scroll to position [495, 0]
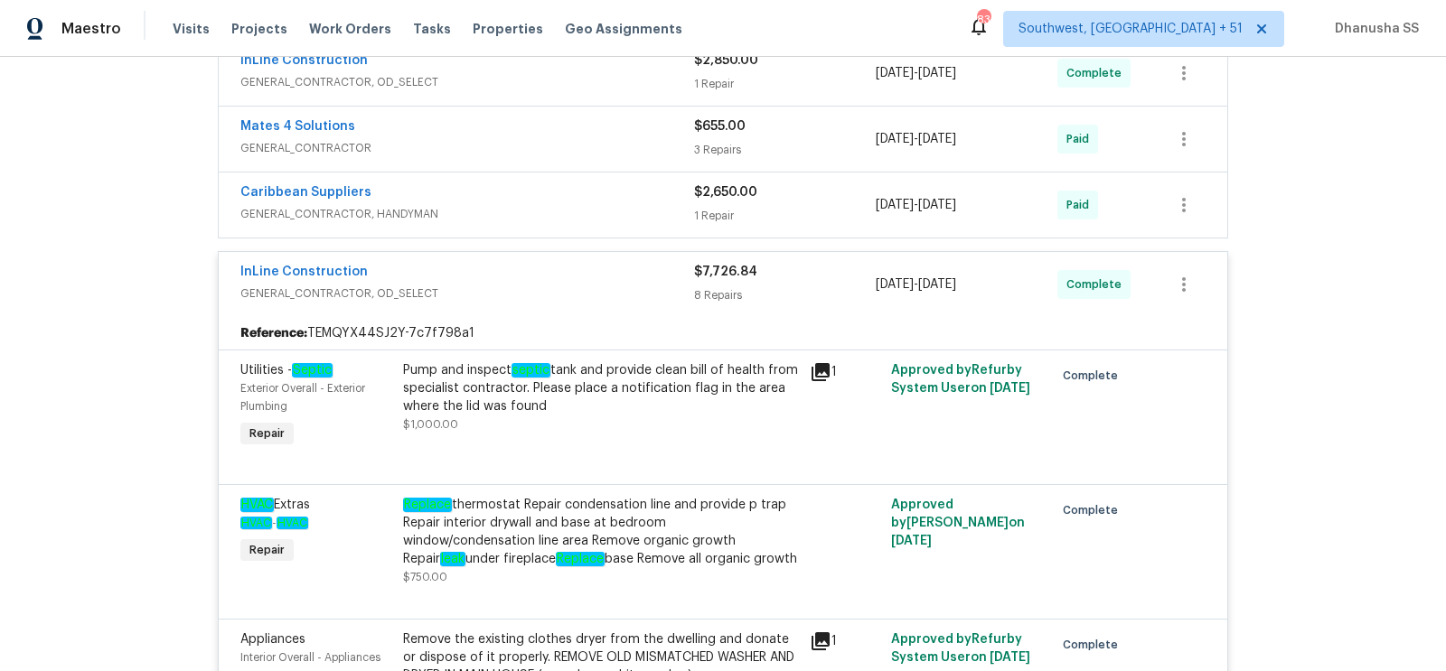
click at [657, 214] on span "GENERAL_CONTRACTOR, HANDYMAN" at bounding box center [467, 214] width 454 height 18
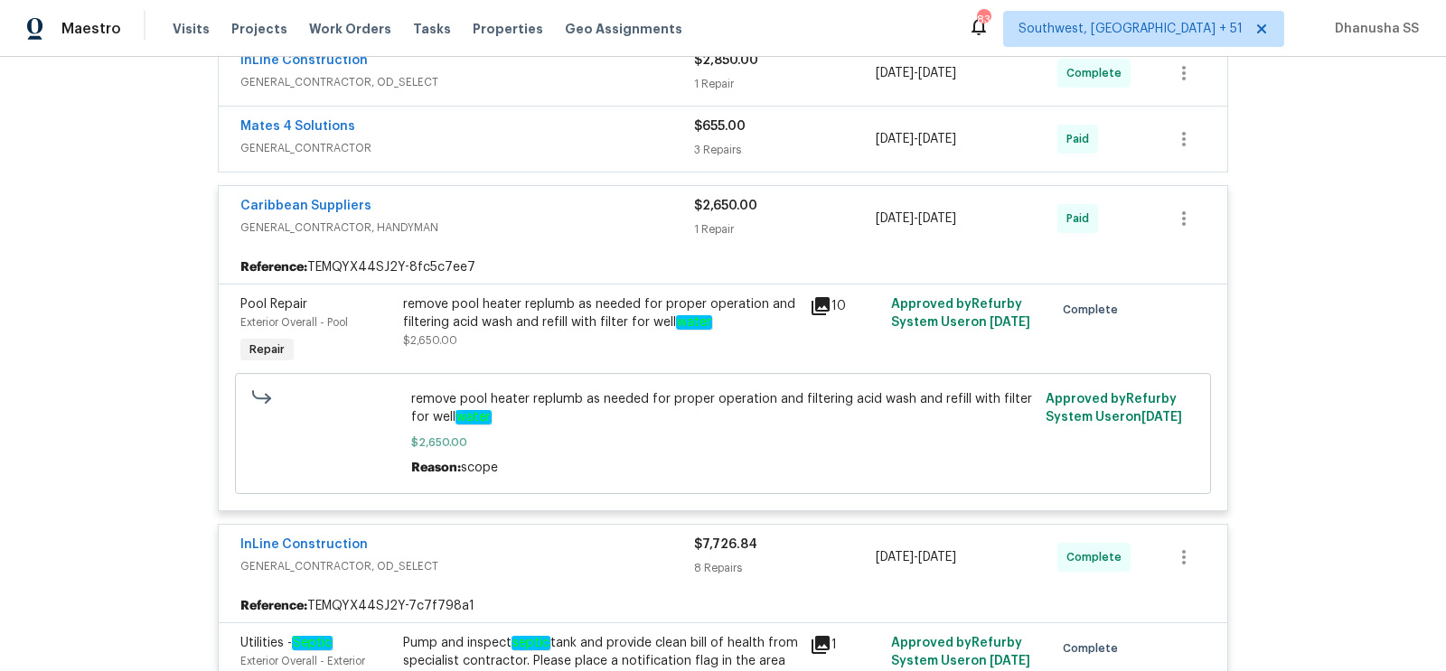
scroll to position [311, 0]
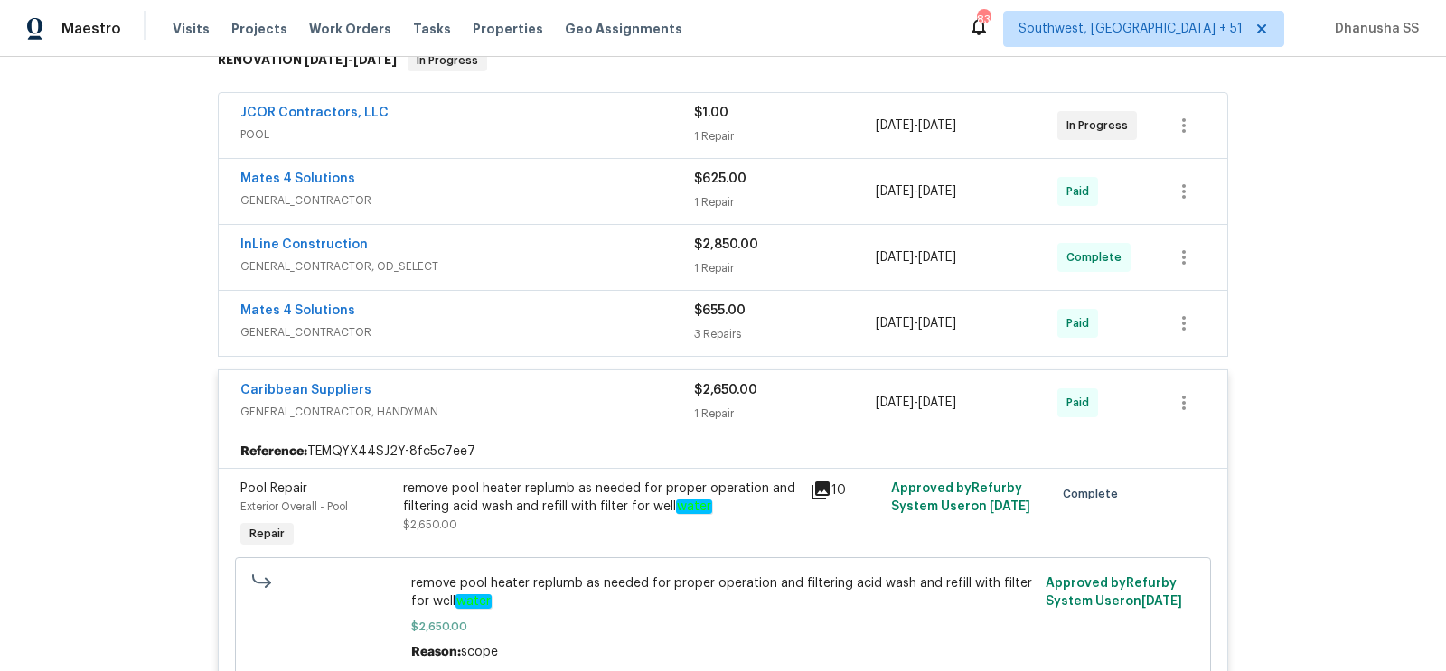
click at [618, 330] on span "GENERAL_CONTRACTOR" at bounding box center [467, 332] width 454 height 18
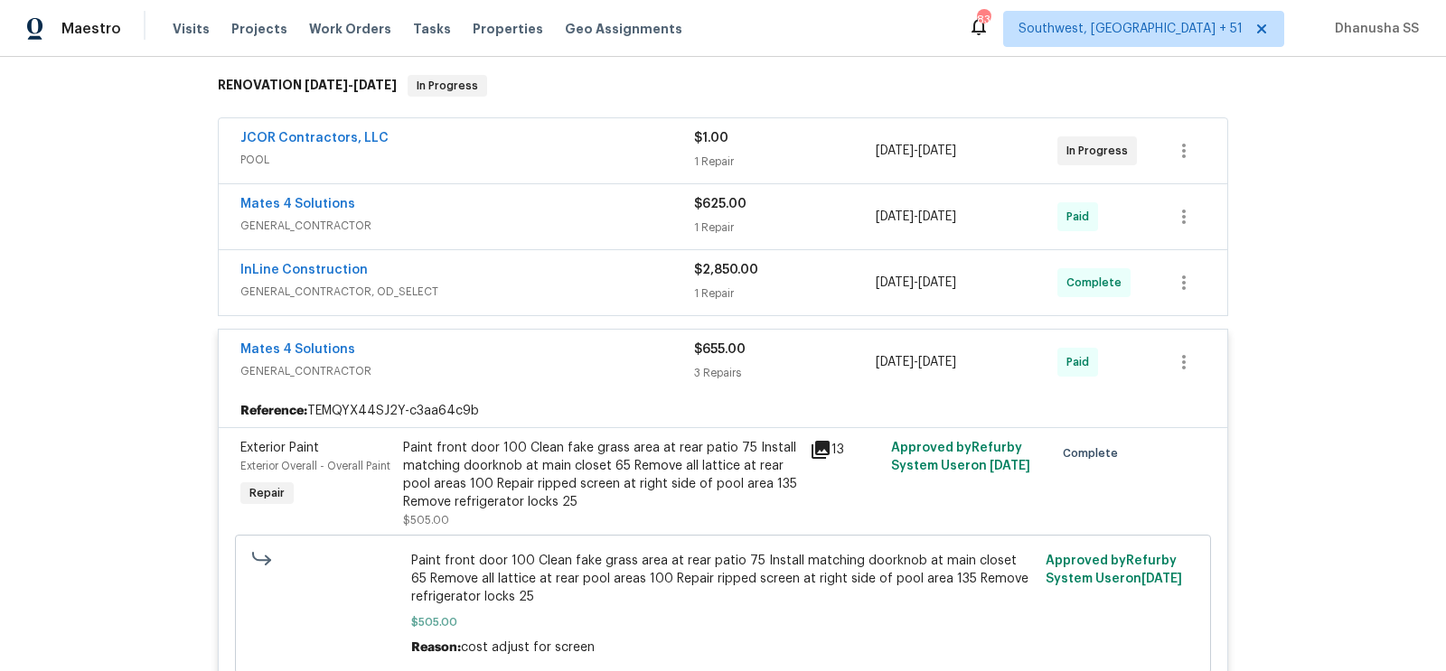
scroll to position [273, 0]
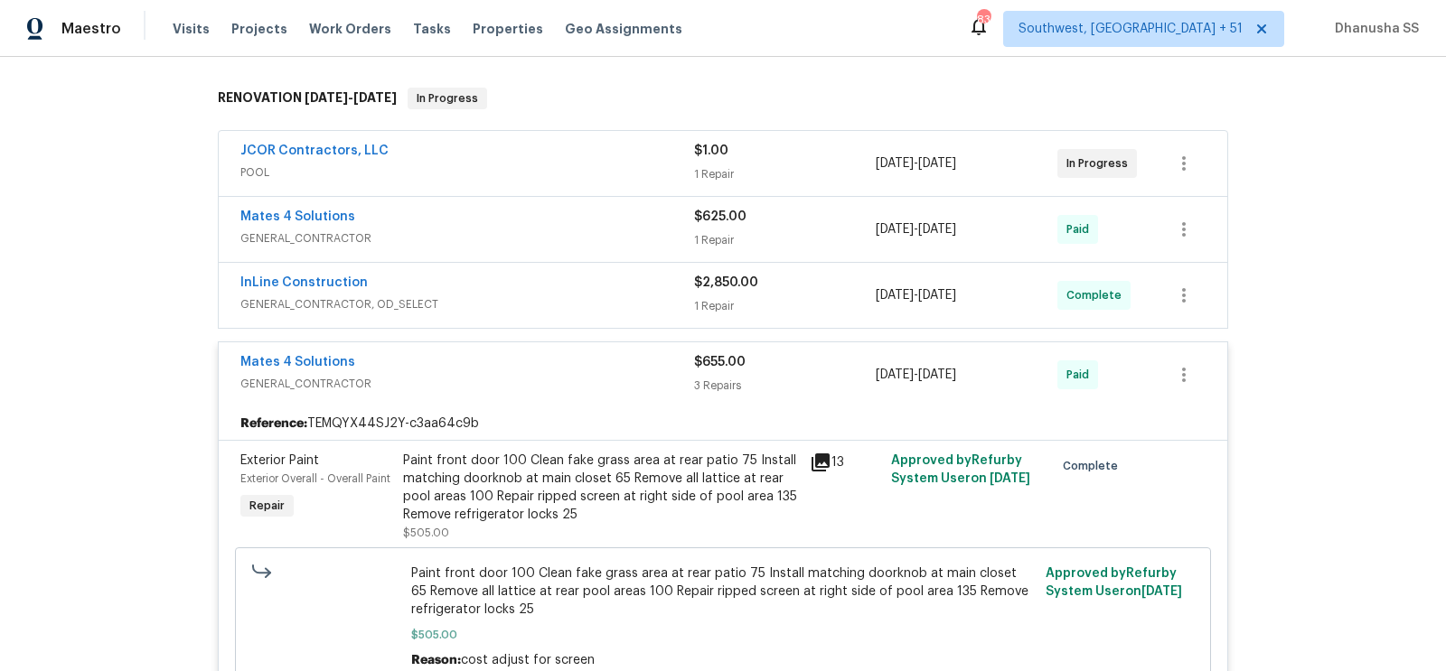
click at [612, 280] on div "InLine Construction" at bounding box center [467, 285] width 454 height 22
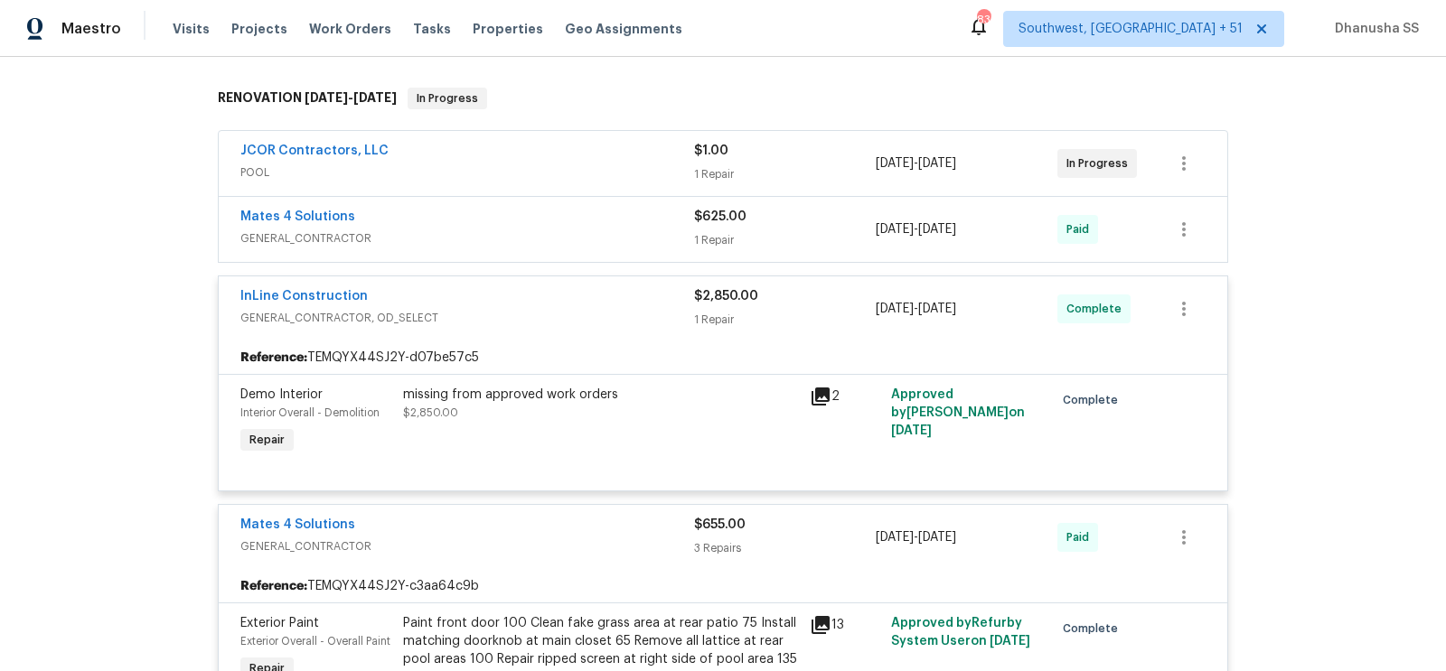
scroll to position [304, 0]
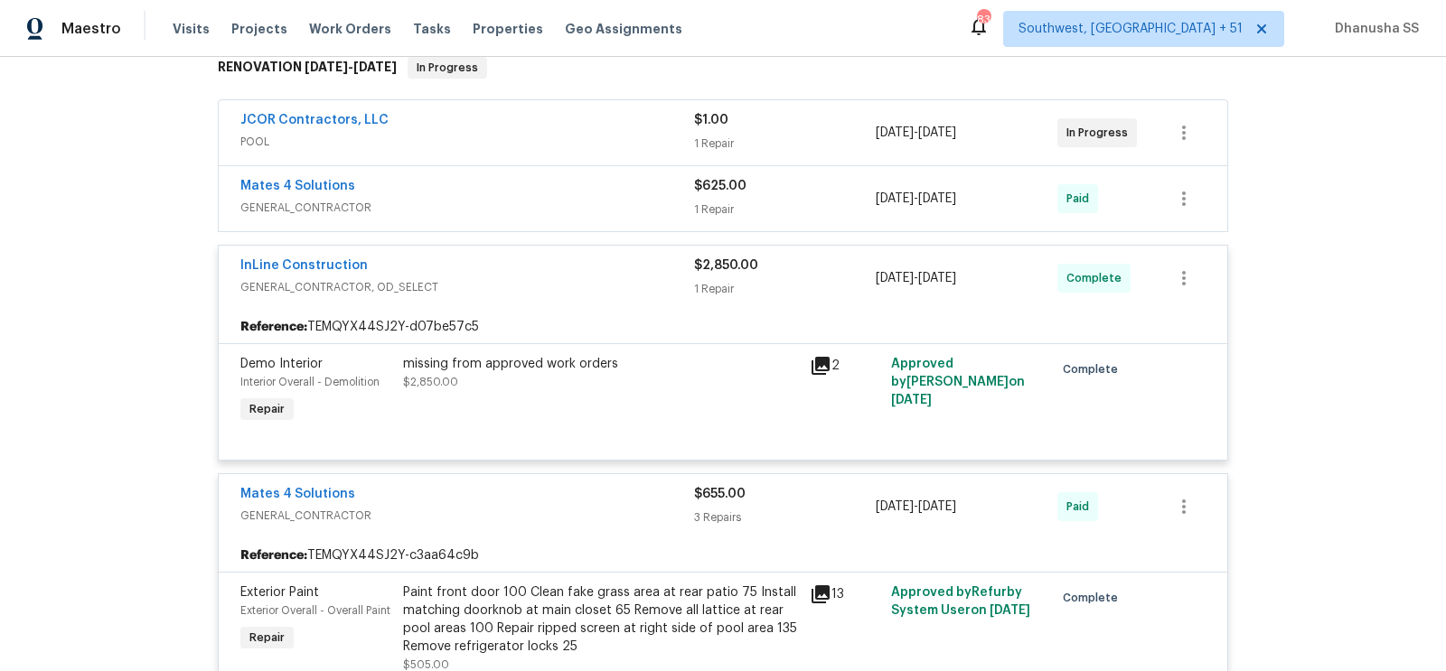
click at [635, 220] on div "Mates 4 Solutions GENERAL_CONTRACTOR $625.00 1 Repair [DATE] - [DATE] Paid" at bounding box center [723, 198] width 1008 height 65
click at [634, 207] on span "GENERAL_CONTRACTOR" at bounding box center [467, 208] width 454 height 18
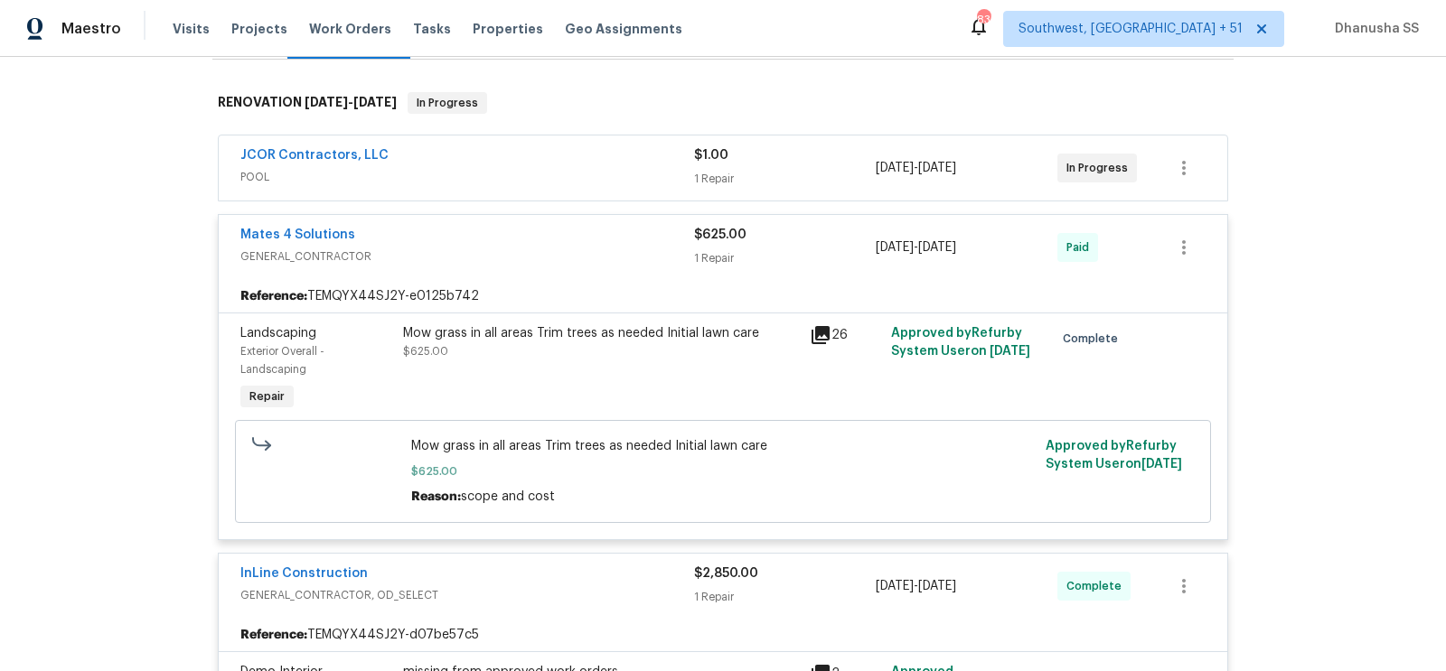
scroll to position [0, 0]
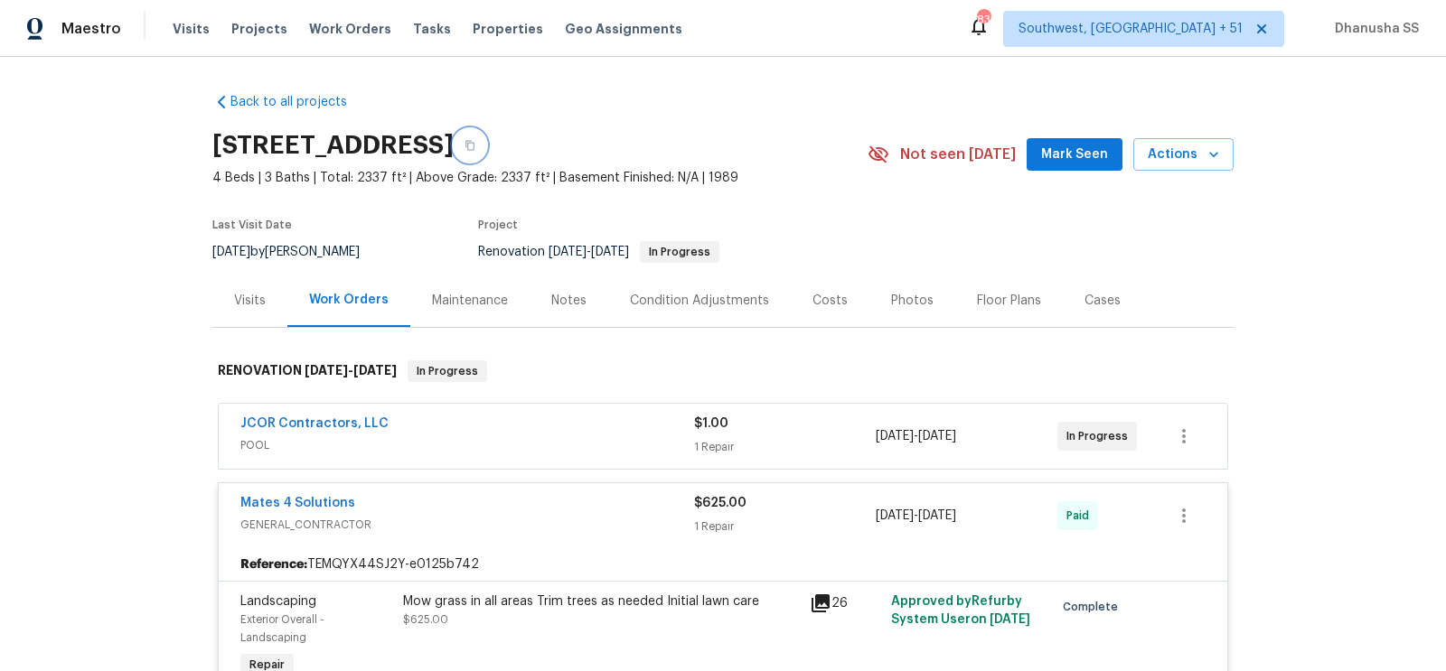
click at [474, 145] on icon "button" at bounding box center [469, 146] width 9 height 10
click at [346, 24] on span "Work Orders" at bounding box center [350, 29] width 82 height 18
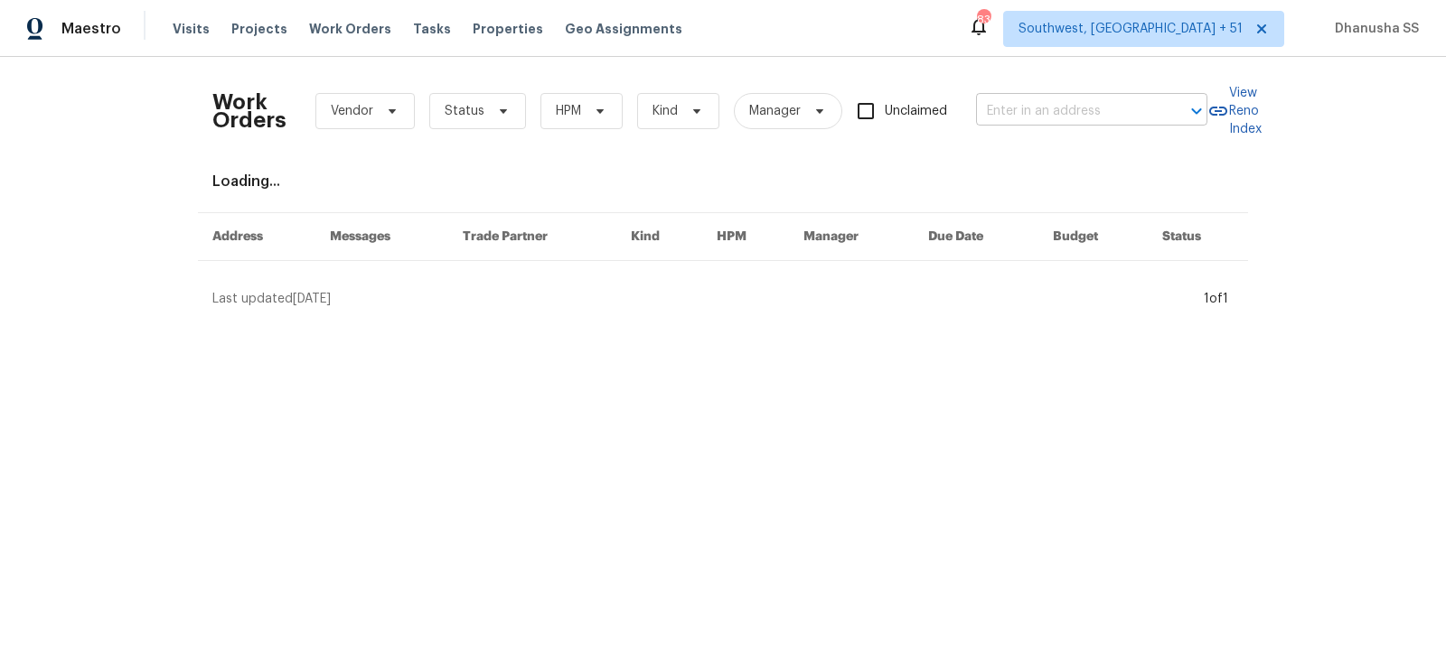
click at [1092, 104] on input "text" at bounding box center [1066, 112] width 181 height 28
paste input "[STREET_ADDRESS][PERSON_NAME]"
type input "[STREET_ADDRESS][PERSON_NAME]"
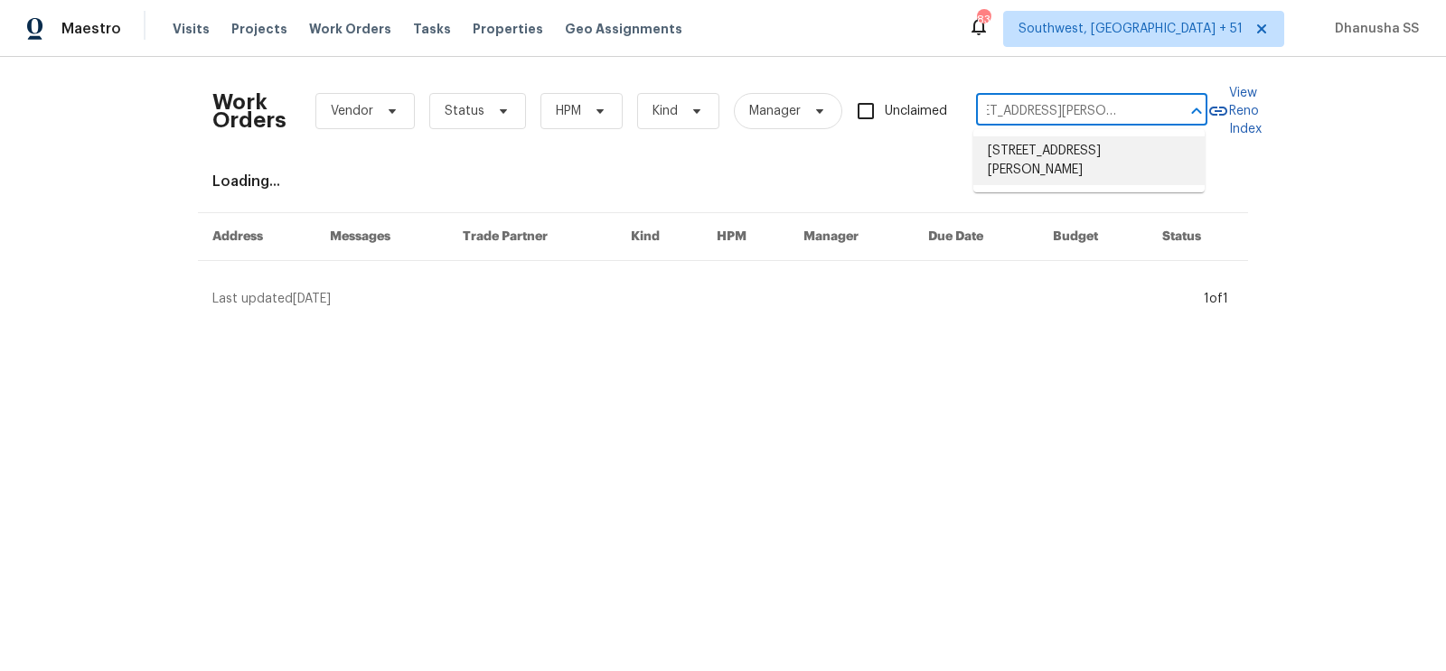
click at [1078, 168] on li "[STREET_ADDRESS][PERSON_NAME]" at bounding box center [1088, 160] width 231 height 49
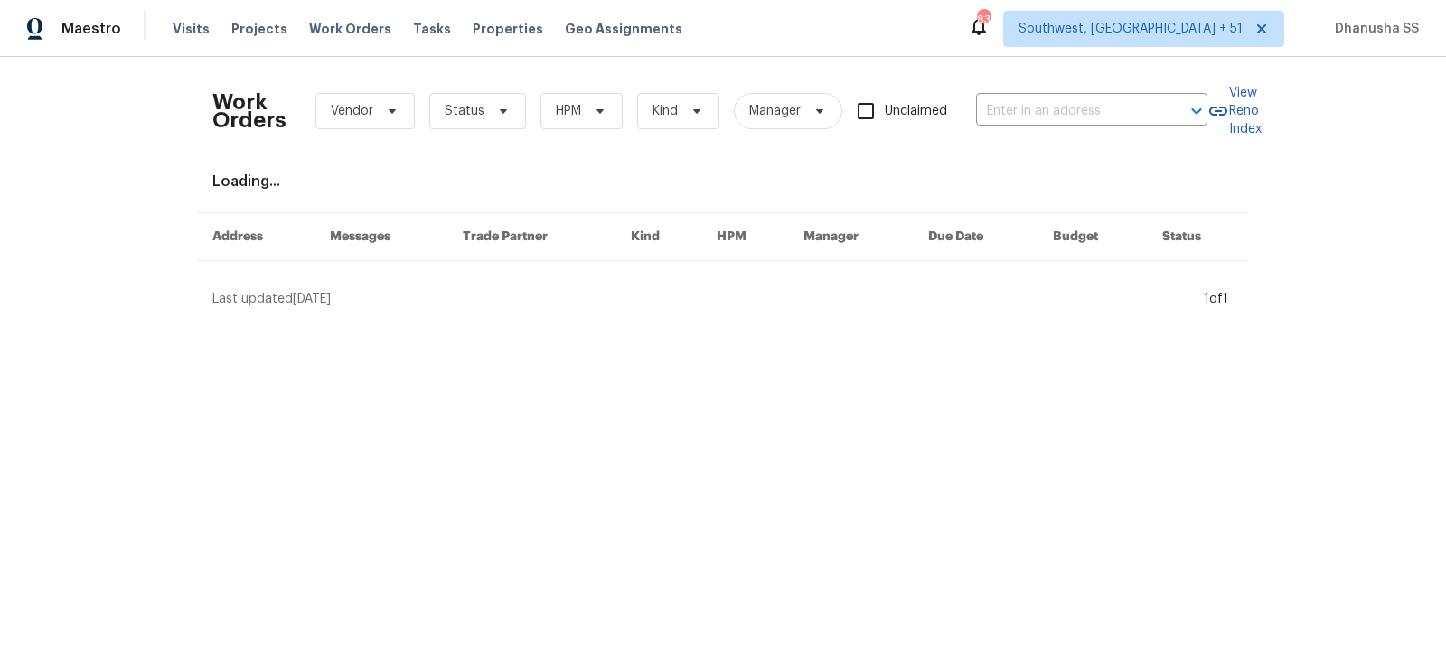
type input "[STREET_ADDRESS][PERSON_NAME]"
